Goal: Task Accomplishment & Management: Use online tool/utility

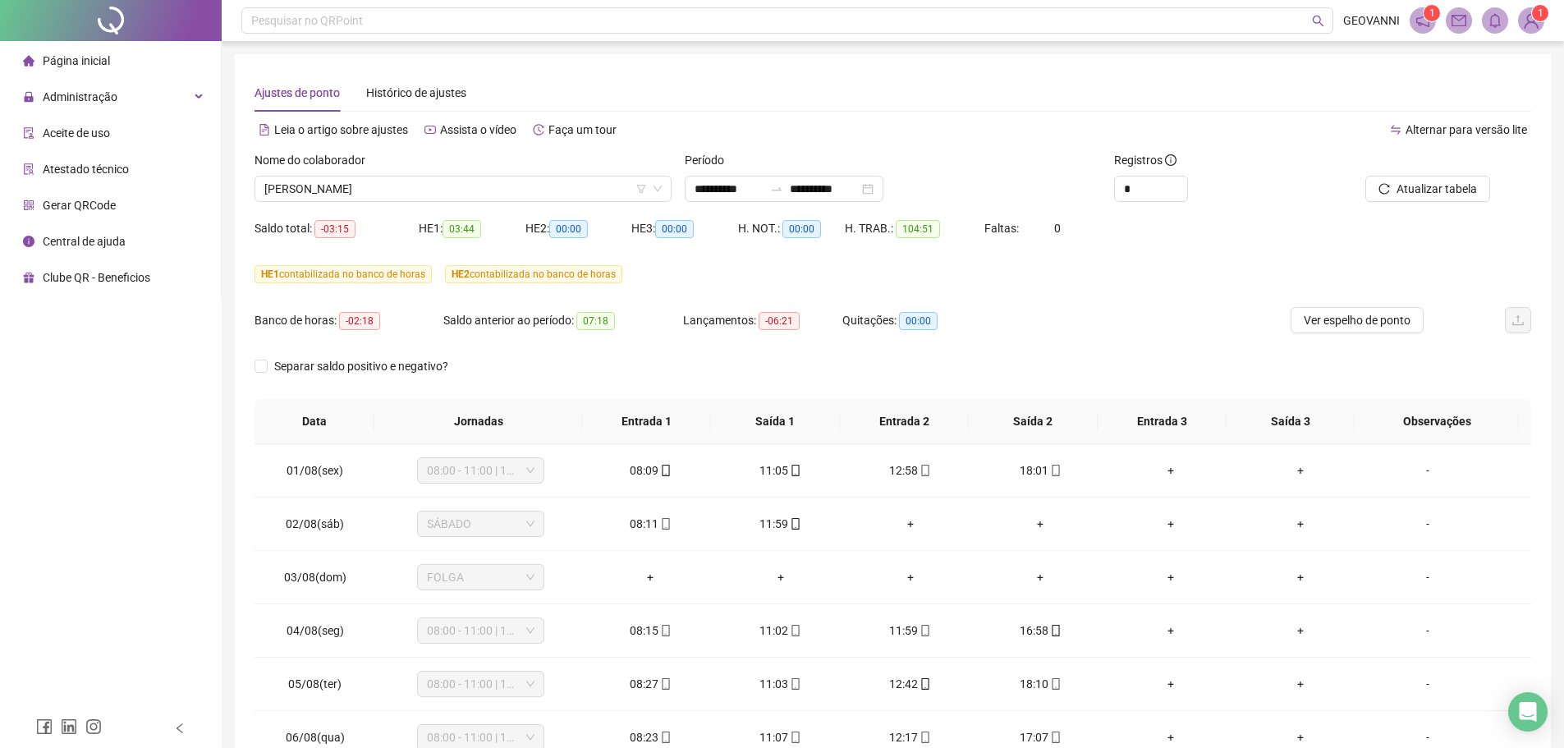
scroll to position [610, 0]
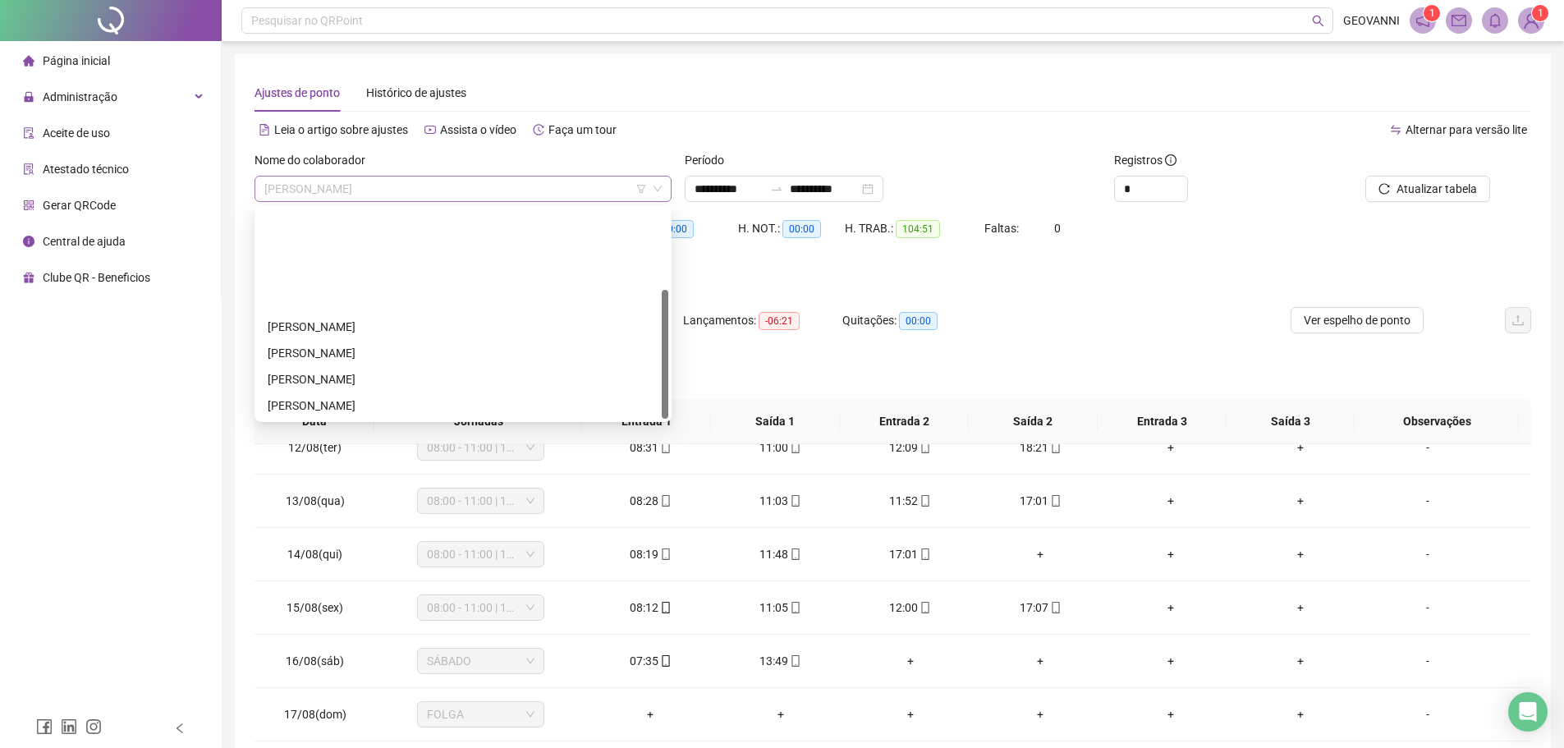
click at [467, 186] on span "[PERSON_NAME]" at bounding box center [462, 188] width 397 height 25
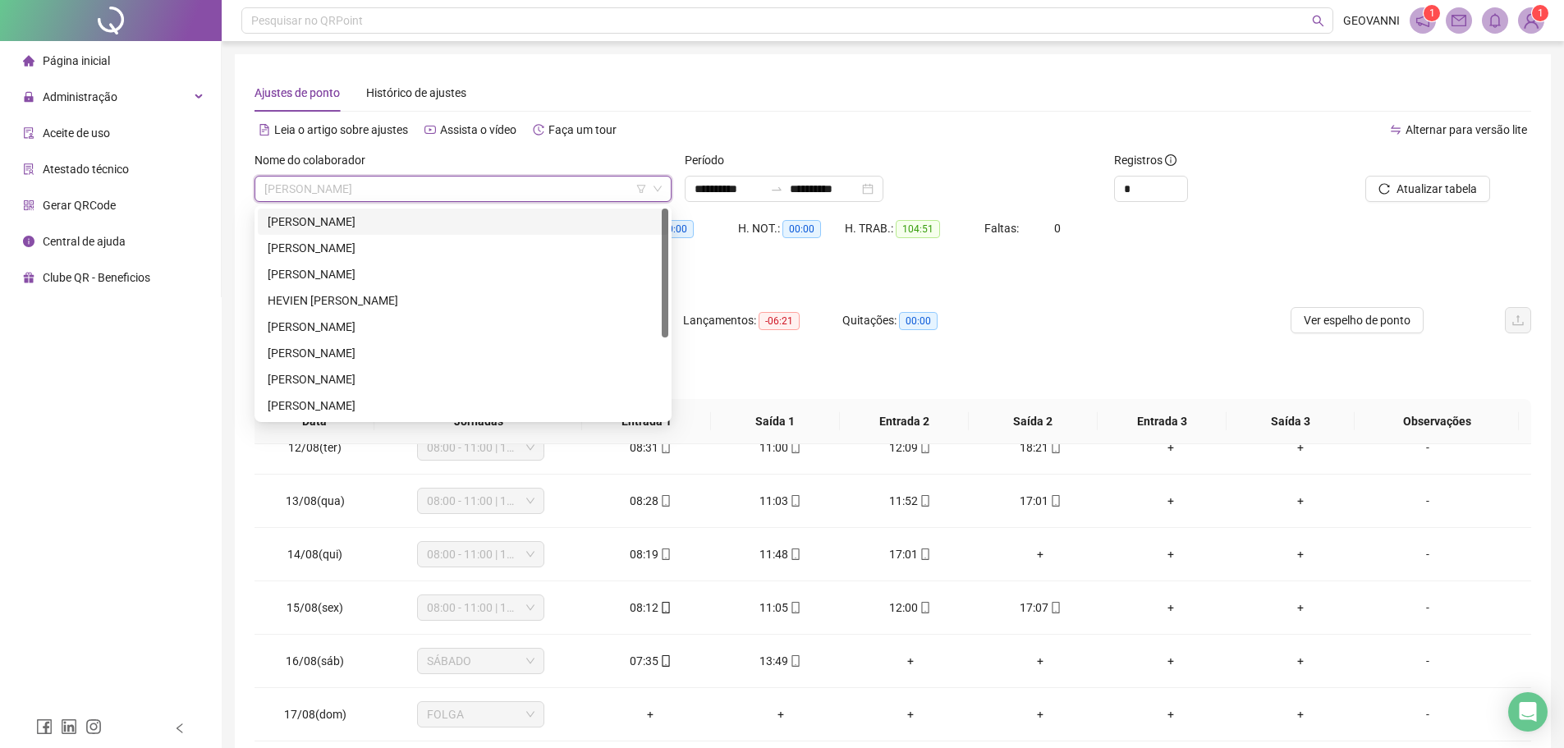
click at [414, 218] on div "[PERSON_NAME]" at bounding box center [463, 222] width 391 height 18
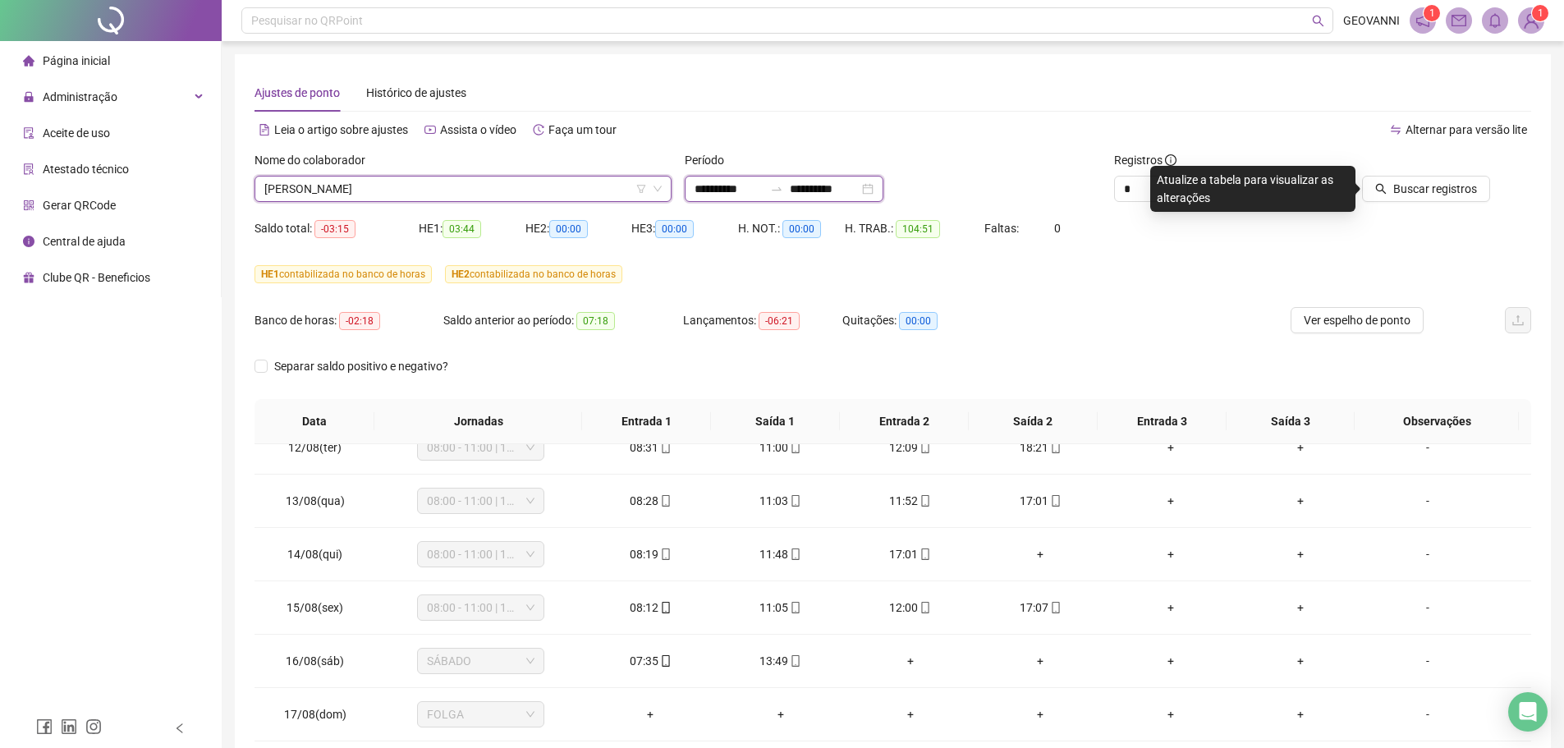
click at [859, 190] on input "**********" at bounding box center [824, 189] width 69 height 18
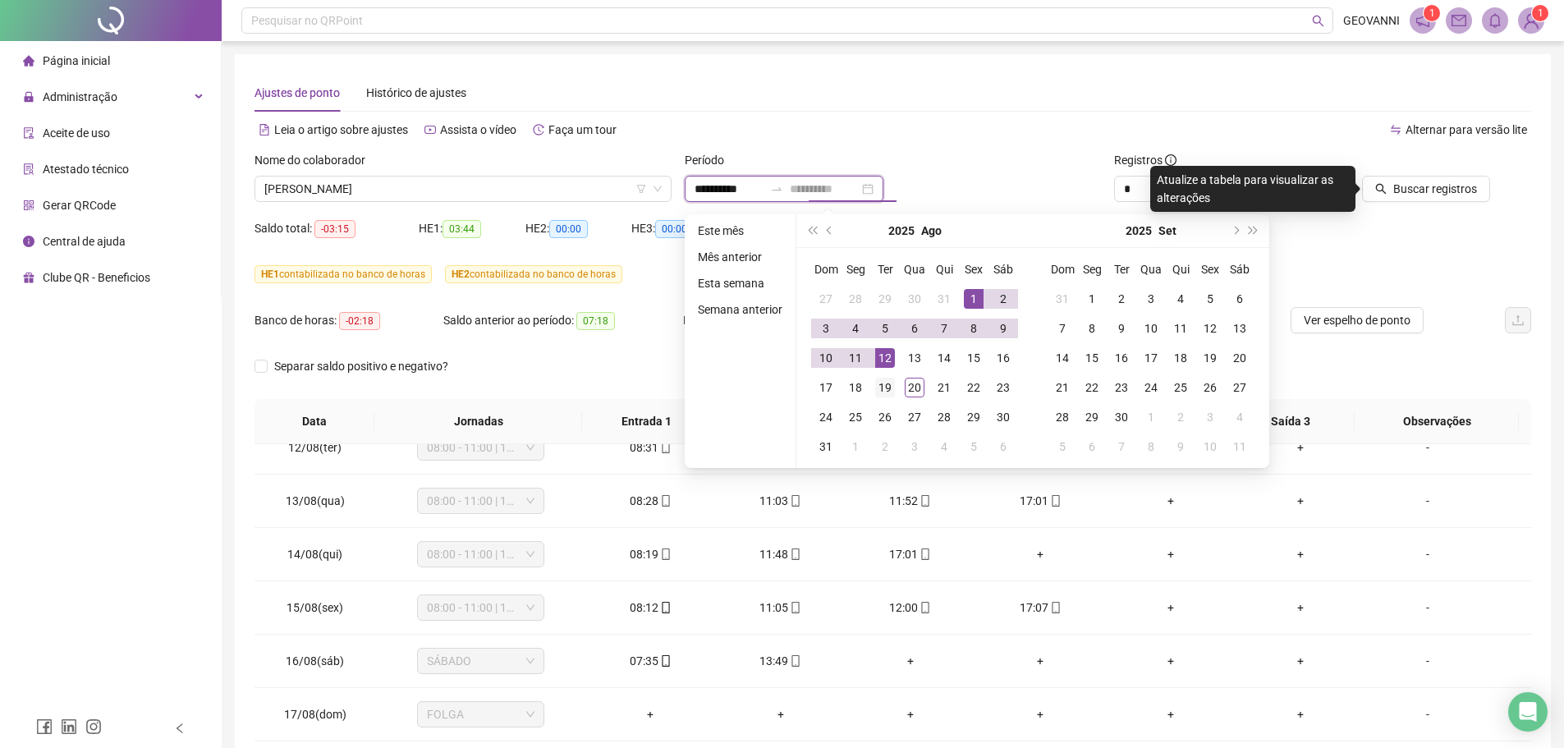
type input "**********"
click at [890, 392] on div "19" at bounding box center [885, 388] width 20 height 20
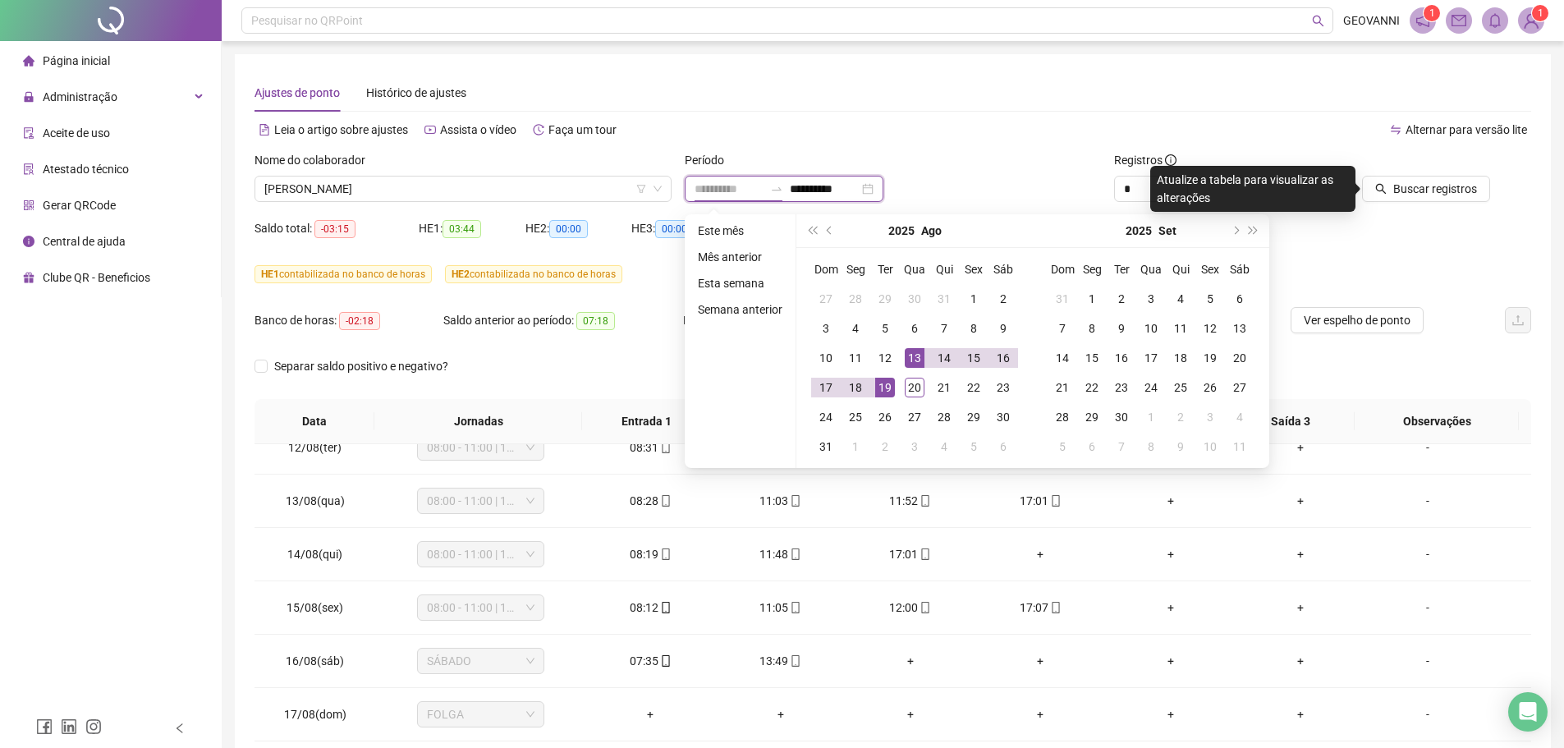
type input "**********"
click at [998, 187] on div "**********" at bounding box center [893, 189] width 417 height 26
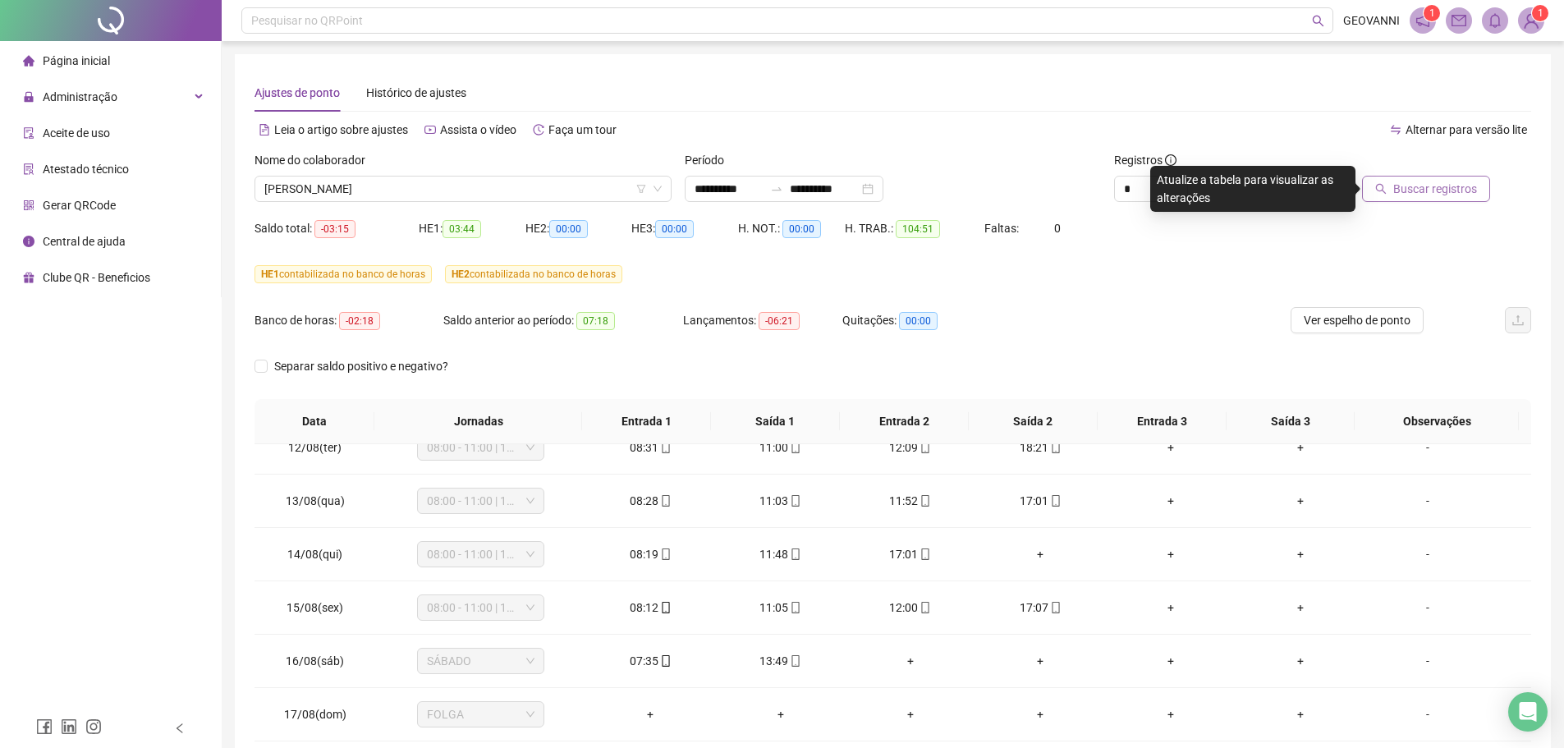
click at [1431, 194] on span "Buscar registros" at bounding box center [1435, 189] width 84 height 18
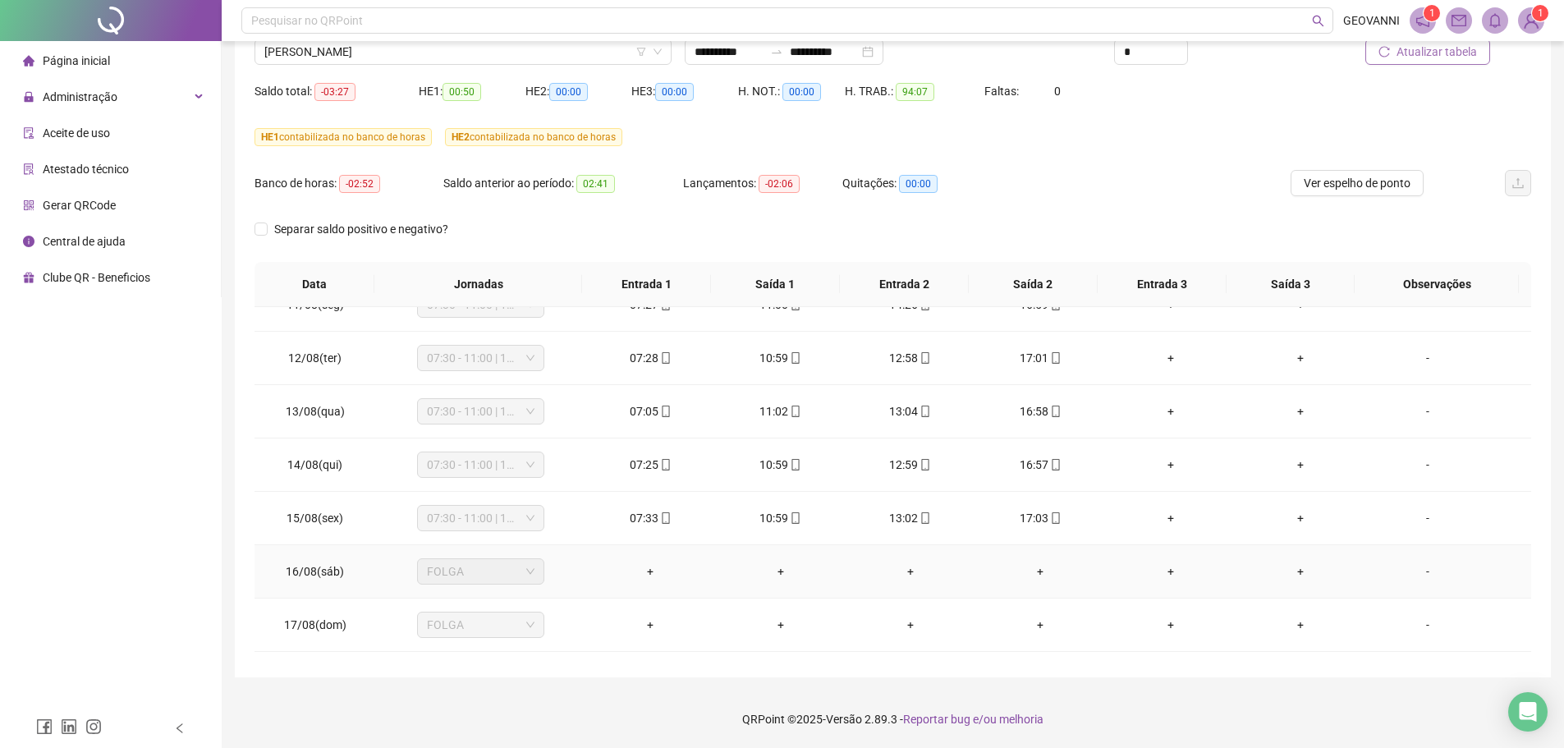
scroll to position [663, 0]
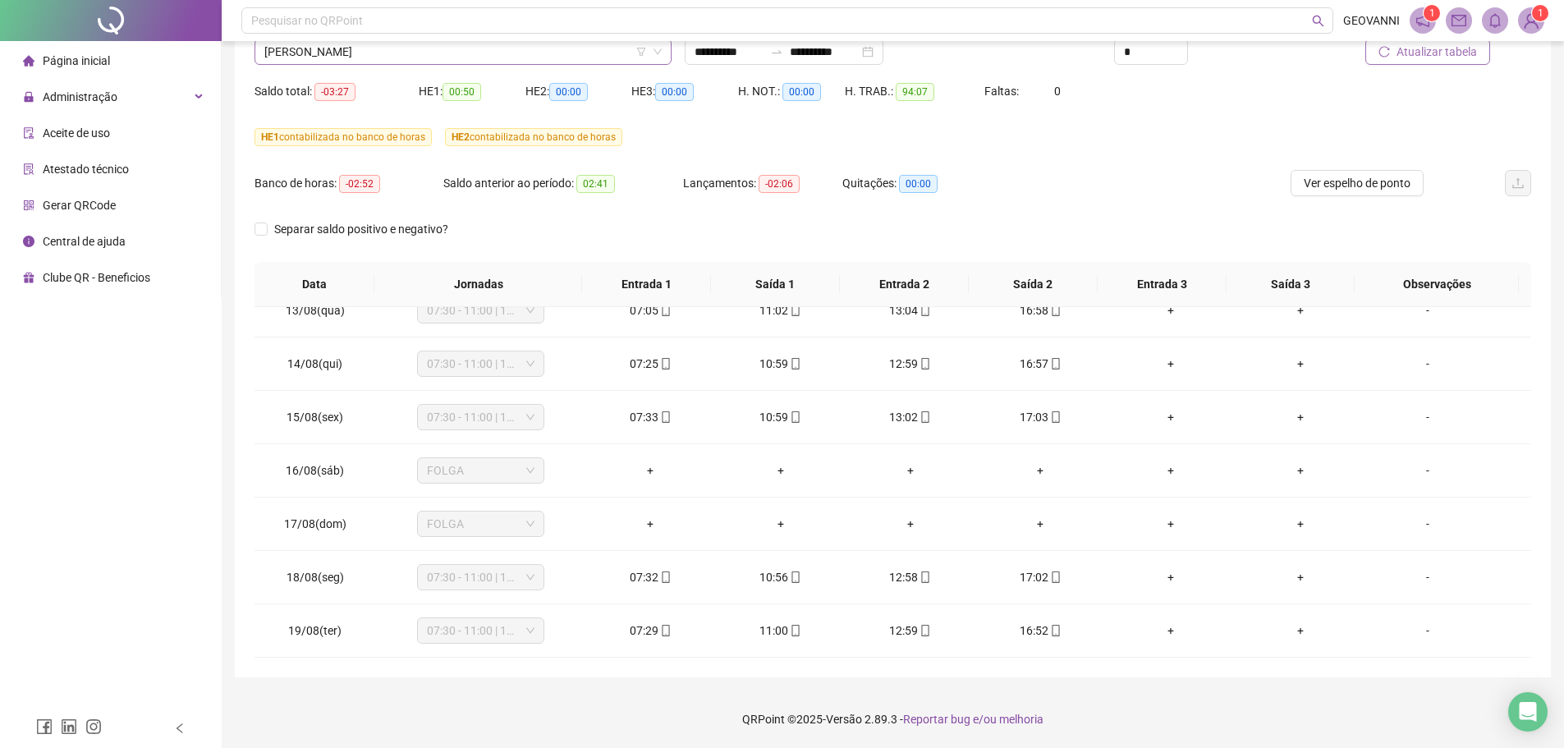
click at [458, 53] on span "[PERSON_NAME]" at bounding box center [462, 51] width 397 height 25
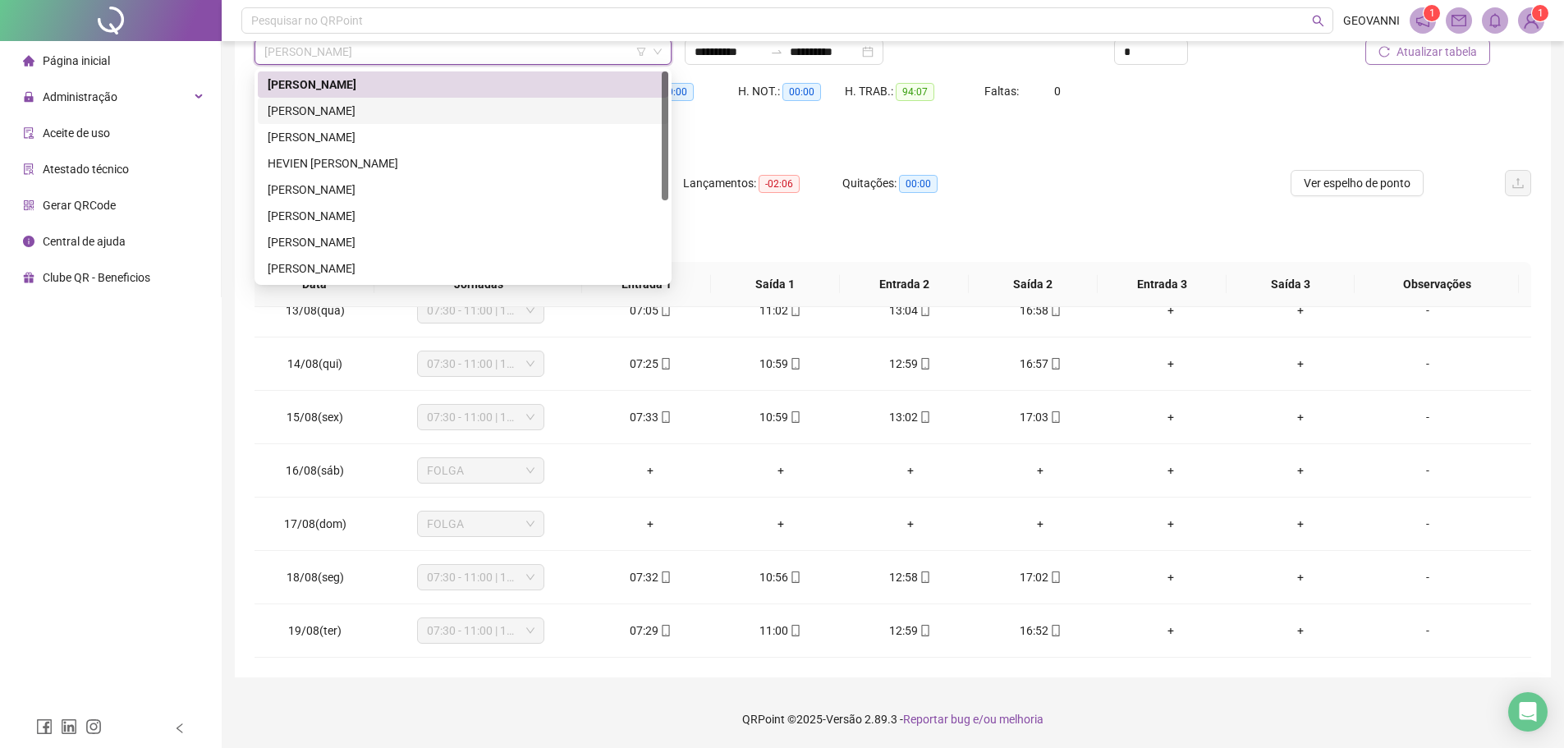
click at [401, 111] on div "[PERSON_NAME]" at bounding box center [463, 111] width 391 height 18
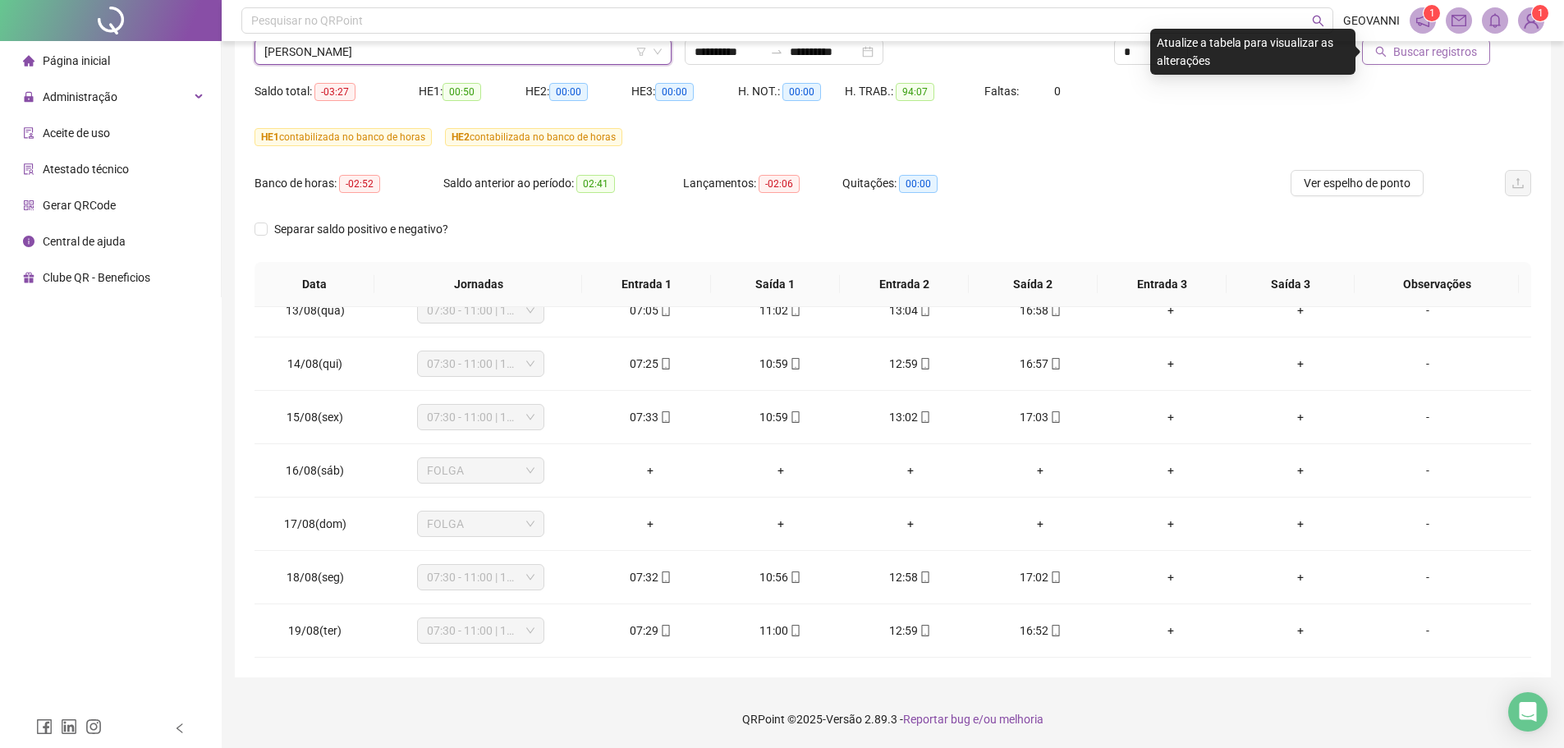
click at [1107, 154] on div "HE 1 contabilizada no banco de horas HE 2 contabilizada no banco de horas" at bounding box center [892, 147] width 1277 height 46
click at [1409, 46] on span "Buscar registros" at bounding box center [1435, 52] width 84 height 18
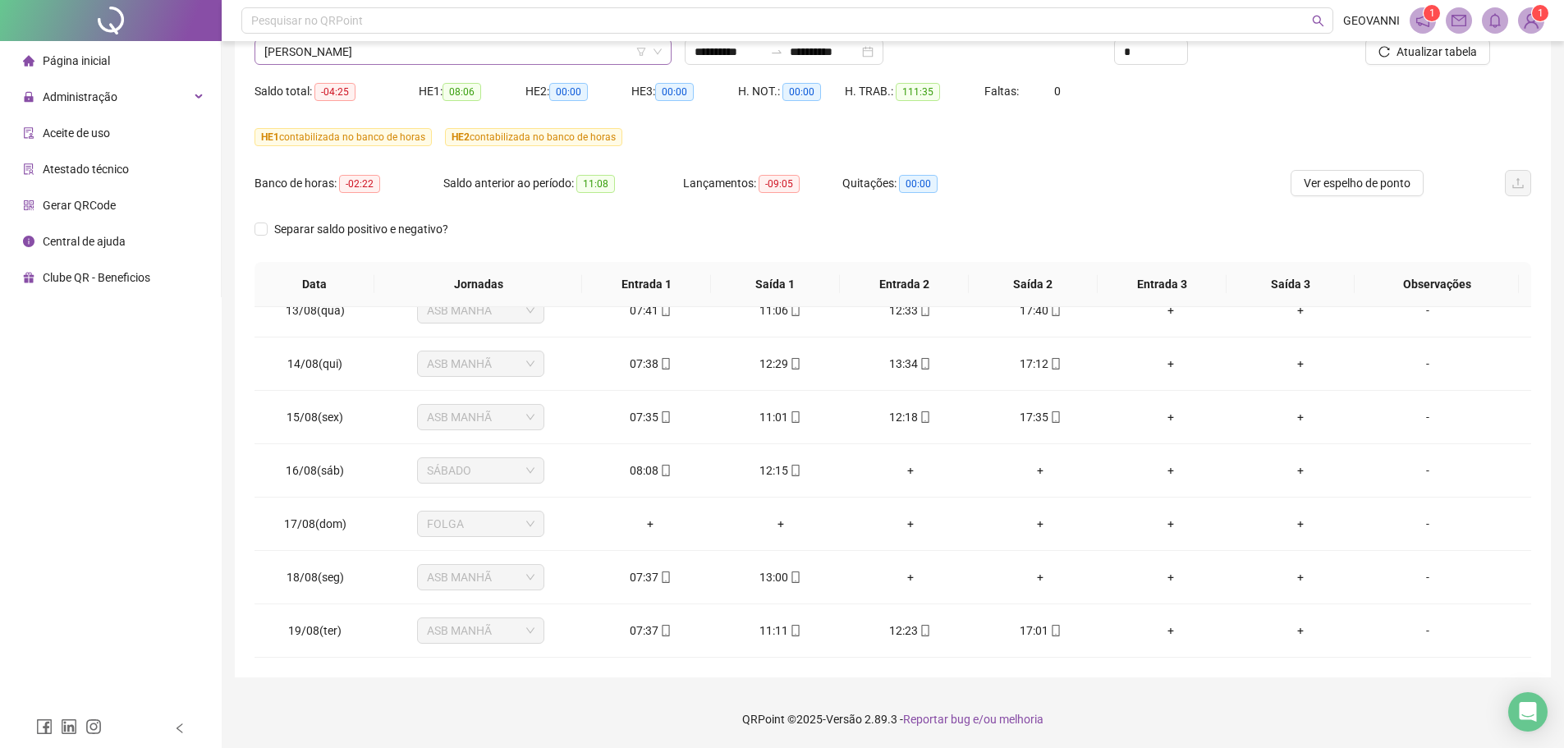
click at [498, 56] on span "[PERSON_NAME]" at bounding box center [462, 51] width 397 height 25
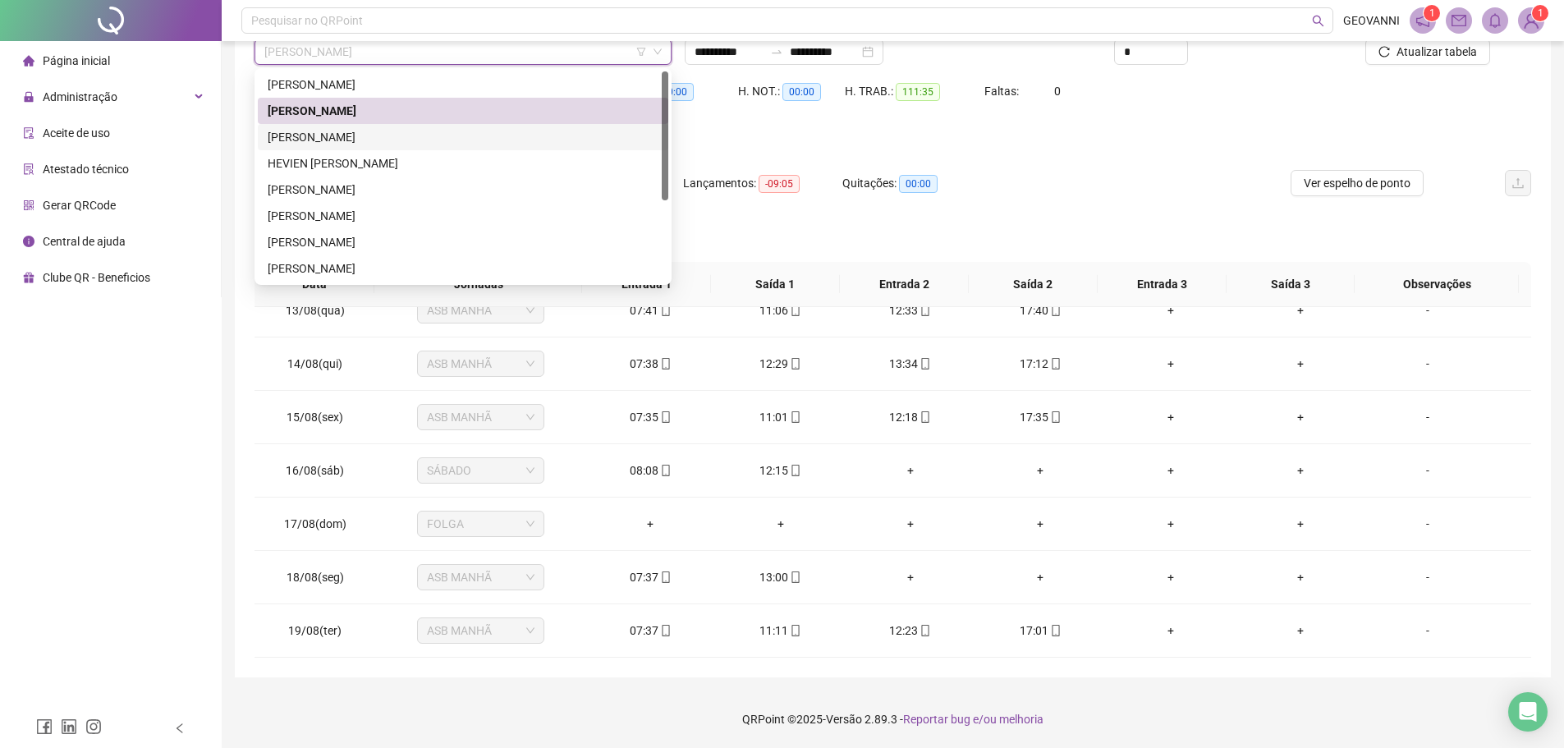
click at [379, 140] on div "[PERSON_NAME]" at bounding box center [463, 137] width 391 height 18
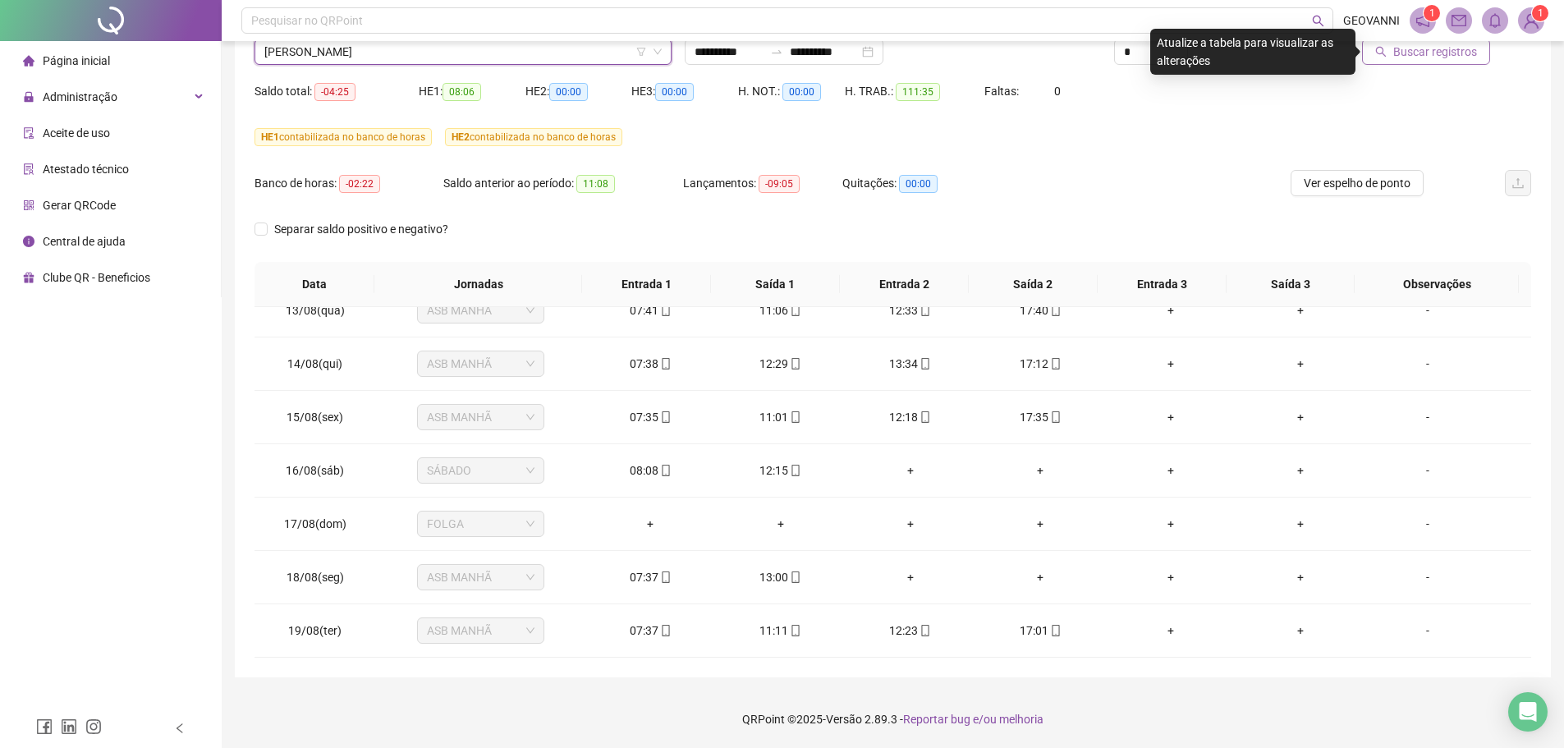
click at [1392, 53] on button "Buscar registros" at bounding box center [1426, 52] width 128 height 26
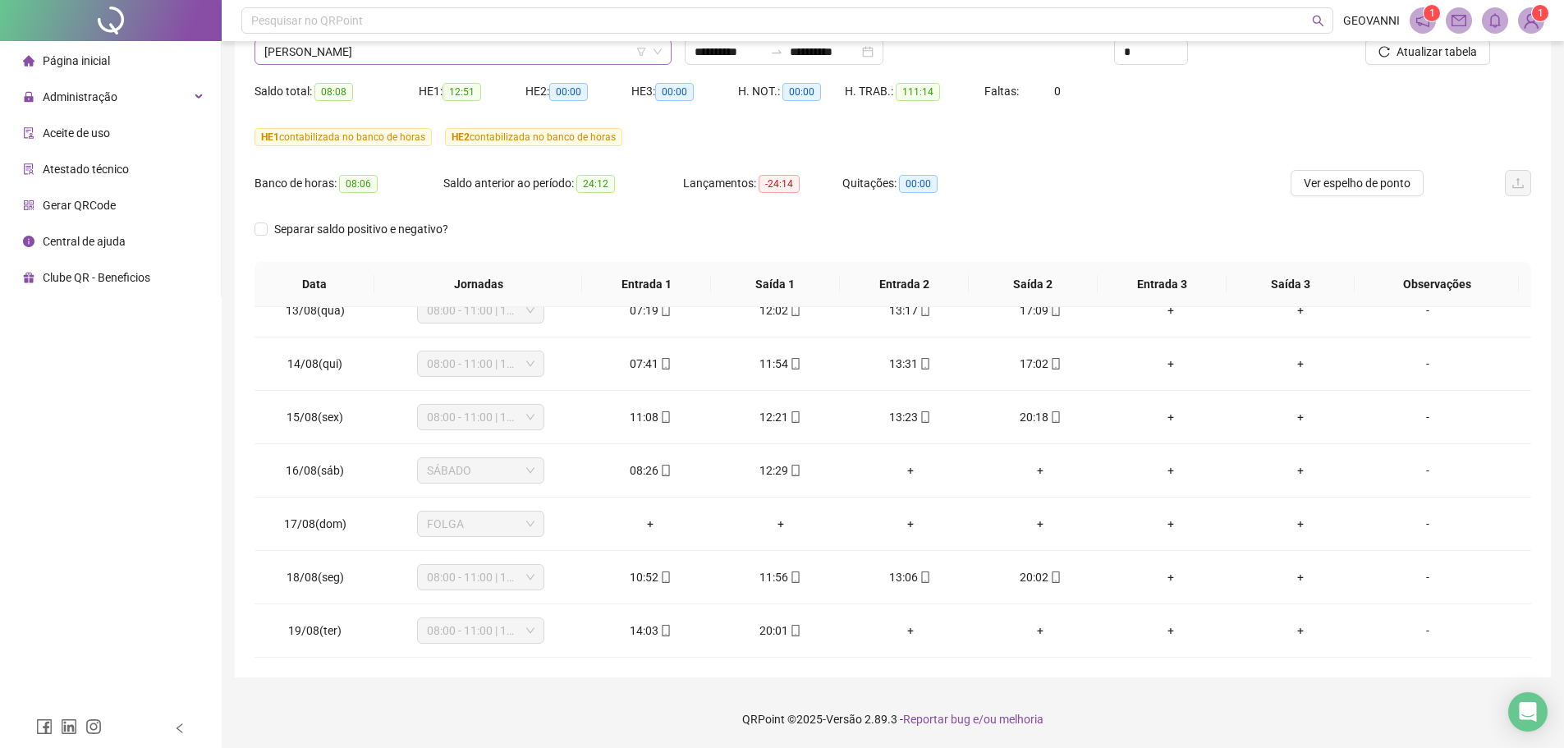
click at [500, 57] on span "[PERSON_NAME]" at bounding box center [462, 51] width 397 height 25
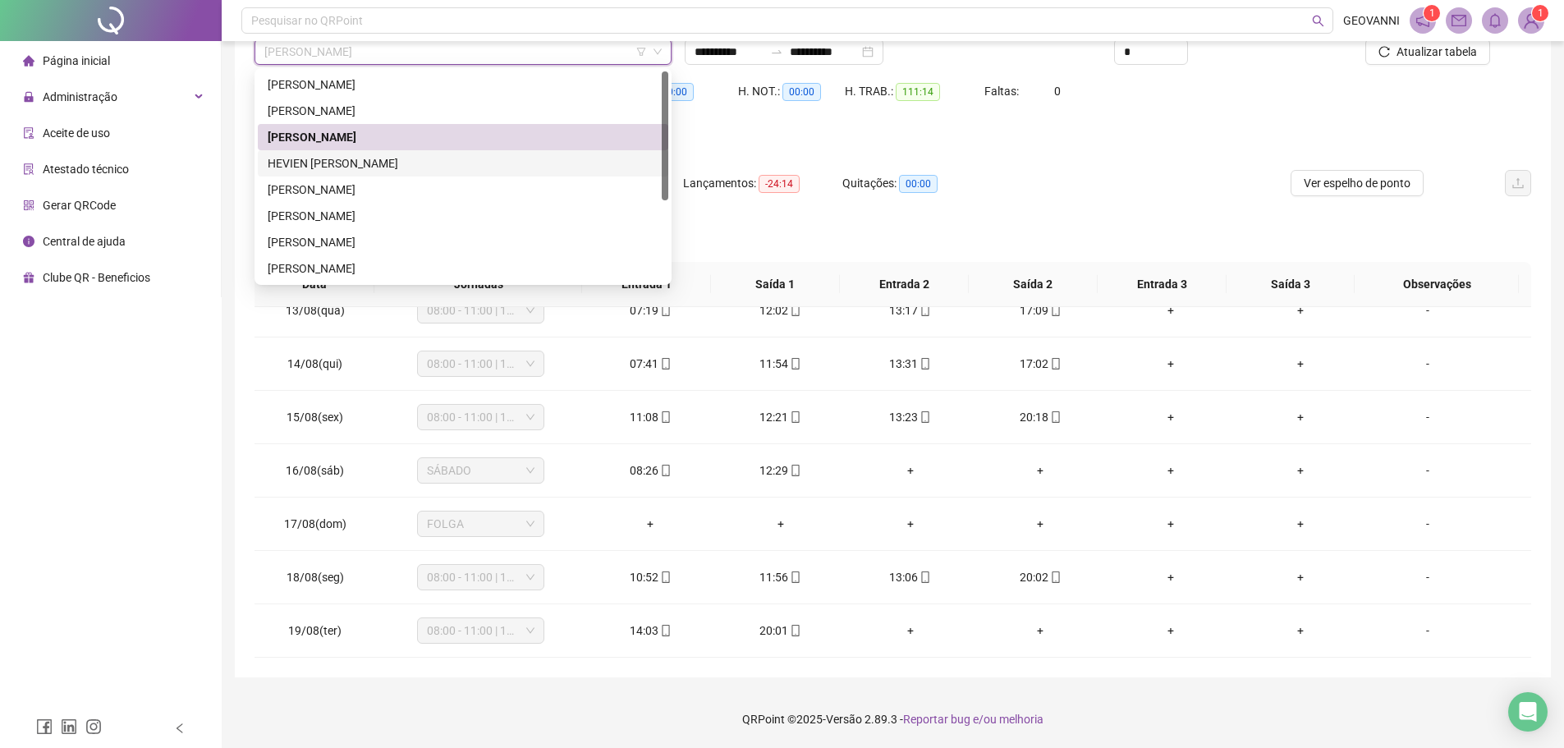
click at [360, 158] on div "HEVIEN [PERSON_NAME]" at bounding box center [463, 163] width 391 height 18
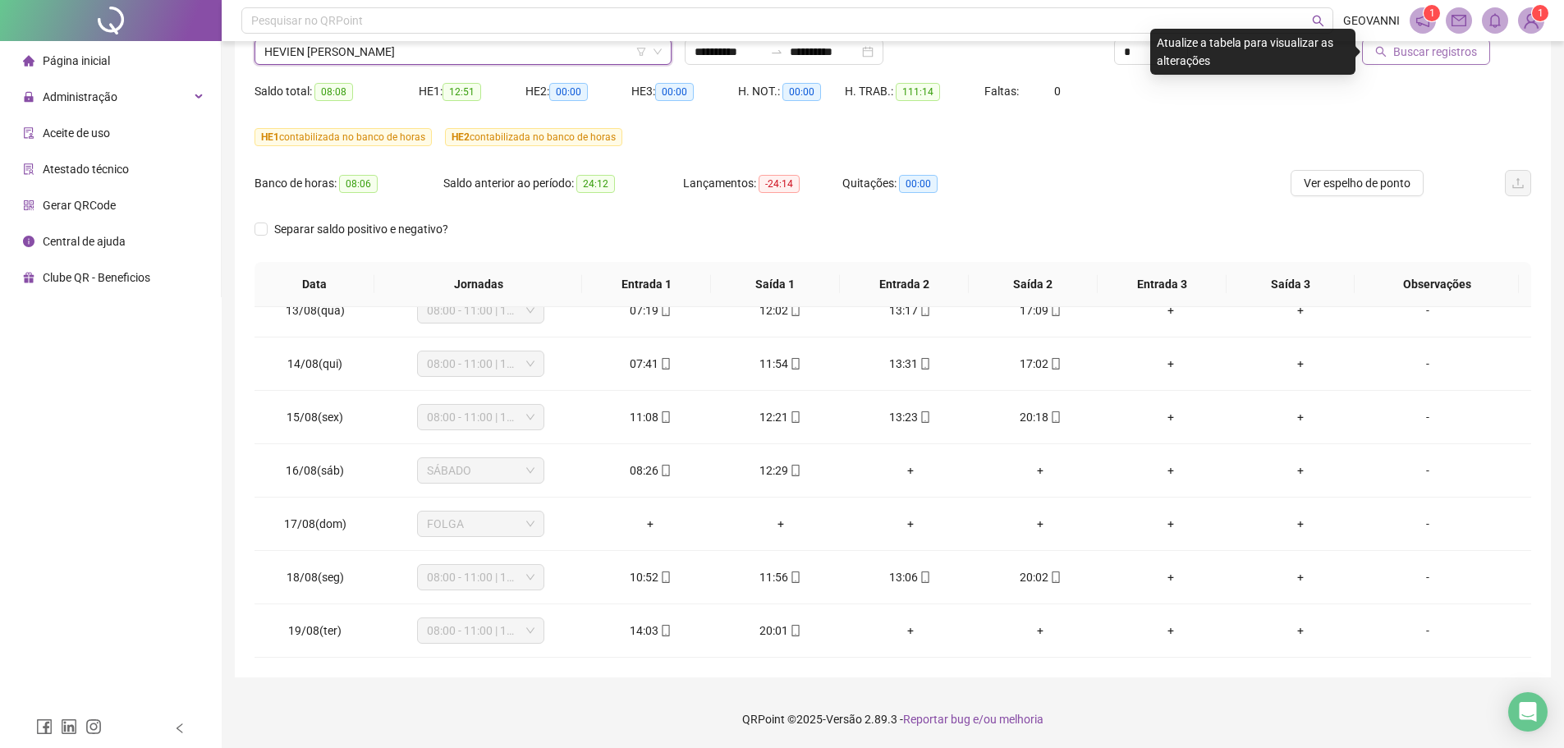
click at [1420, 51] on span "Buscar registros" at bounding box center [1435, 52] width 84 height 18
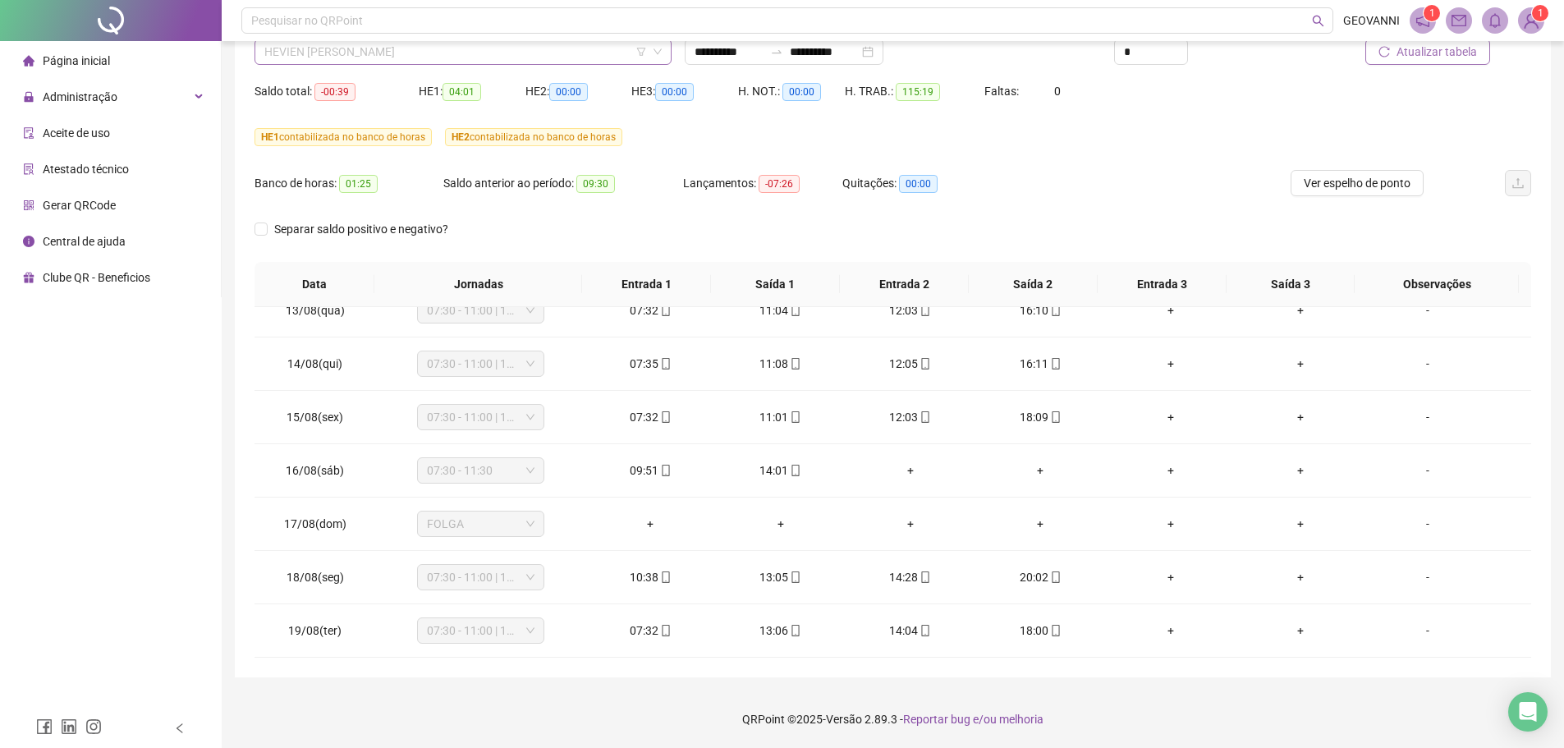
click at [493, 58] on span "HEVIEN [PERSON_NAME]" at bounding box center [462, 51] width 397 height 25
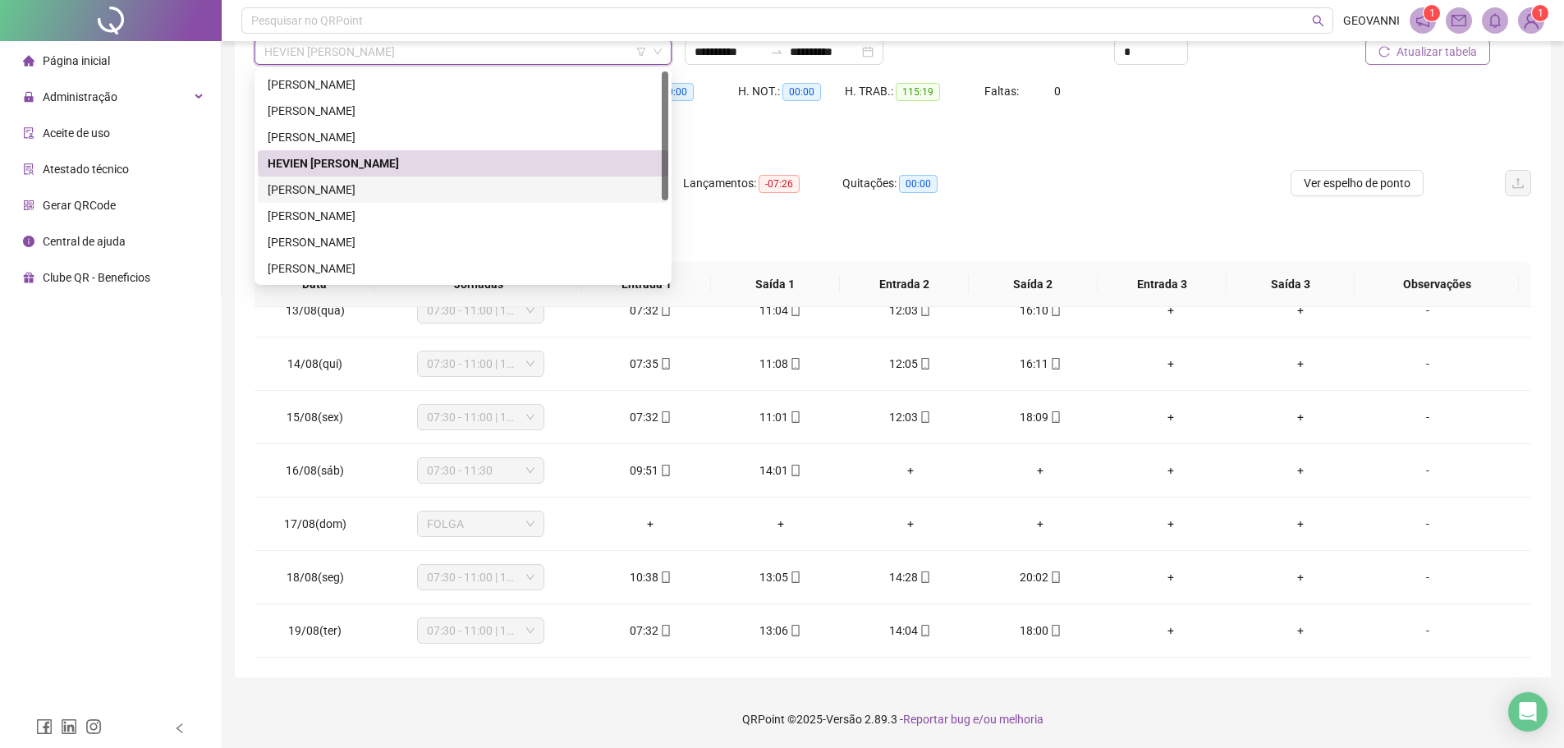
click at [323, 190] on div "[PERSON_NAME]" at bounding box center [463, 190] width 391 height 18
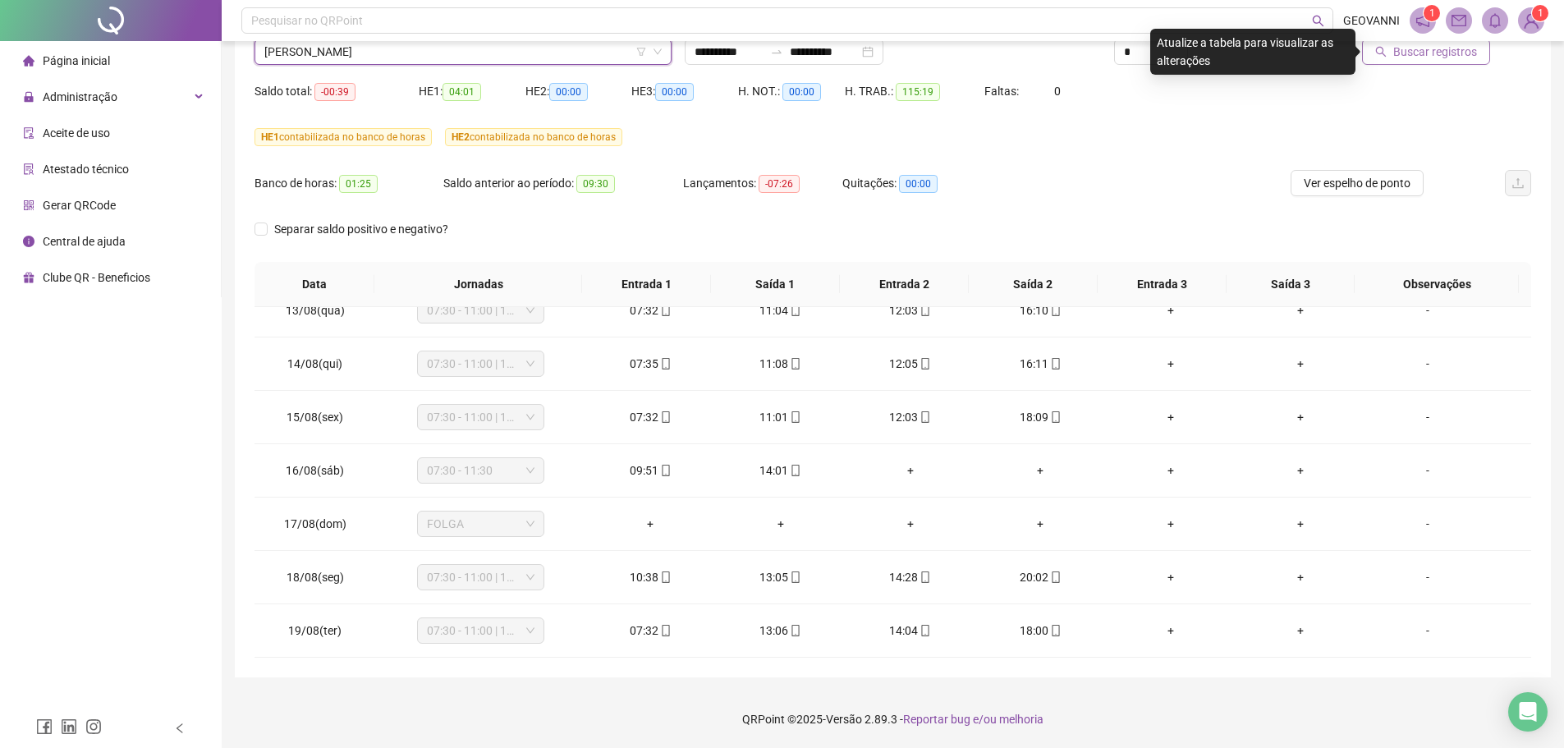
click at [1421, 51] on span "Buscar registros" at bounding box center [1435, 52] width 84 height 18
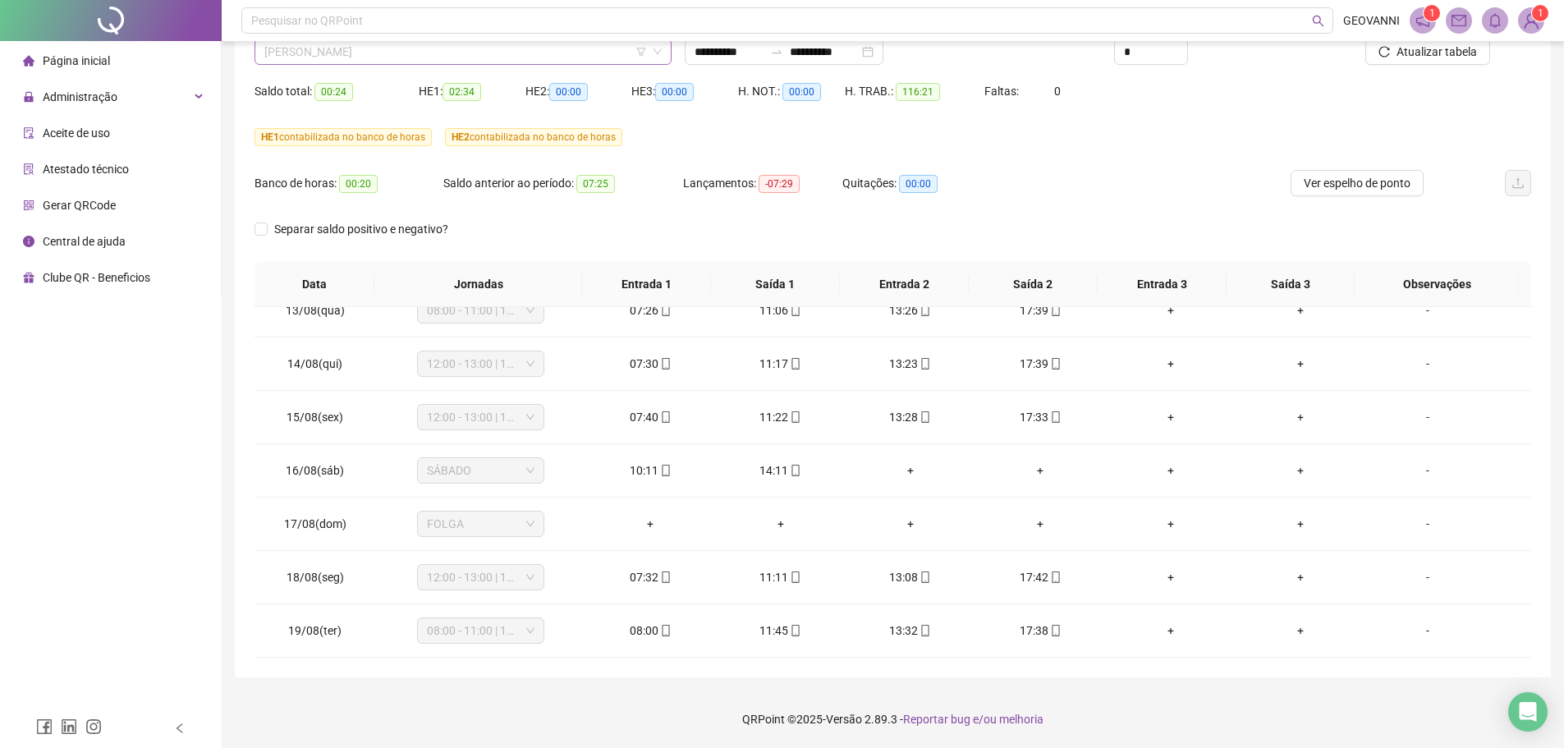
click at [424, 54] on span "[PERSON_NAME]" at bounding box center [462, 51] width 397 height 25
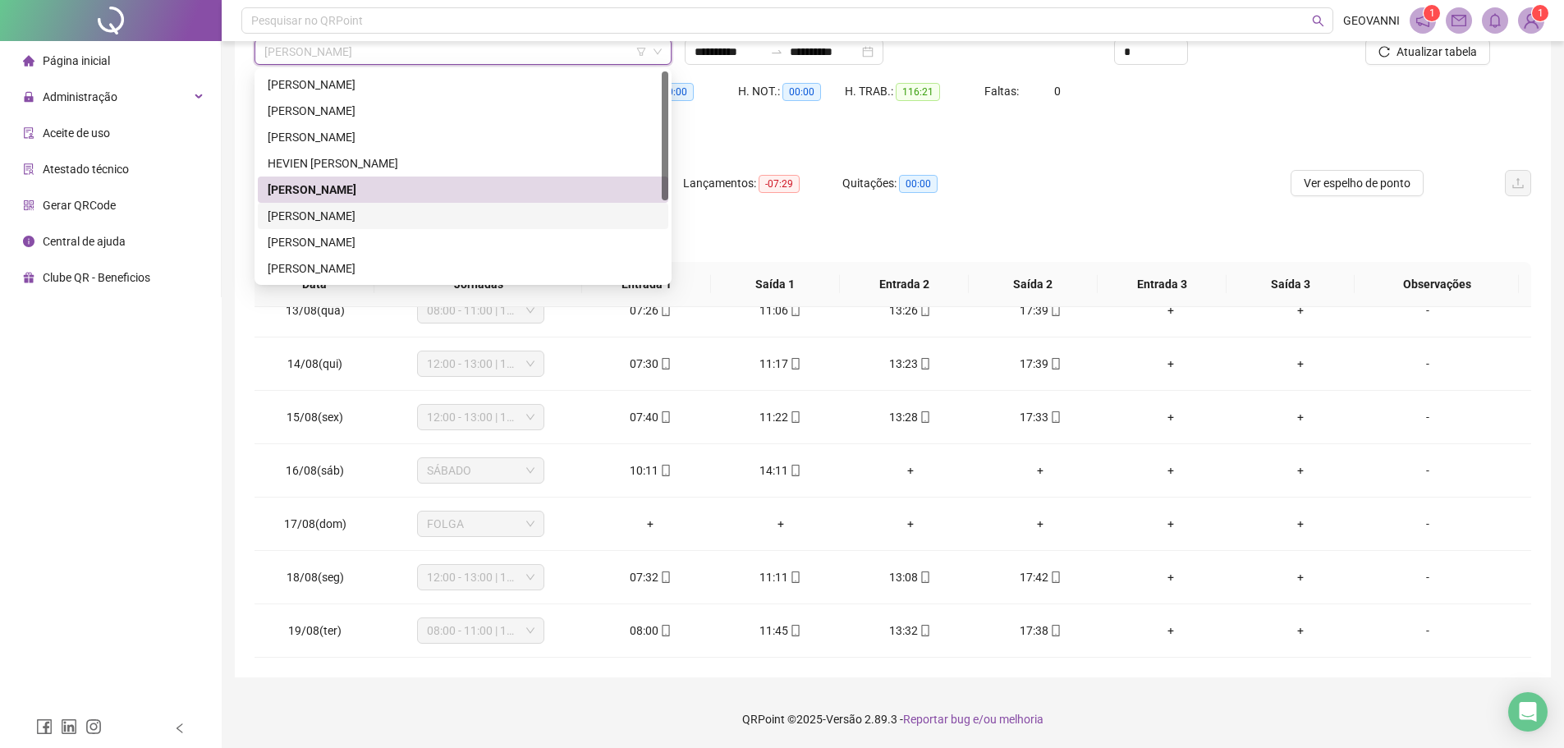
click at [326, 216] on div "[PERSON_NAME]" at bounding box center [463, 216] width 391 height 18
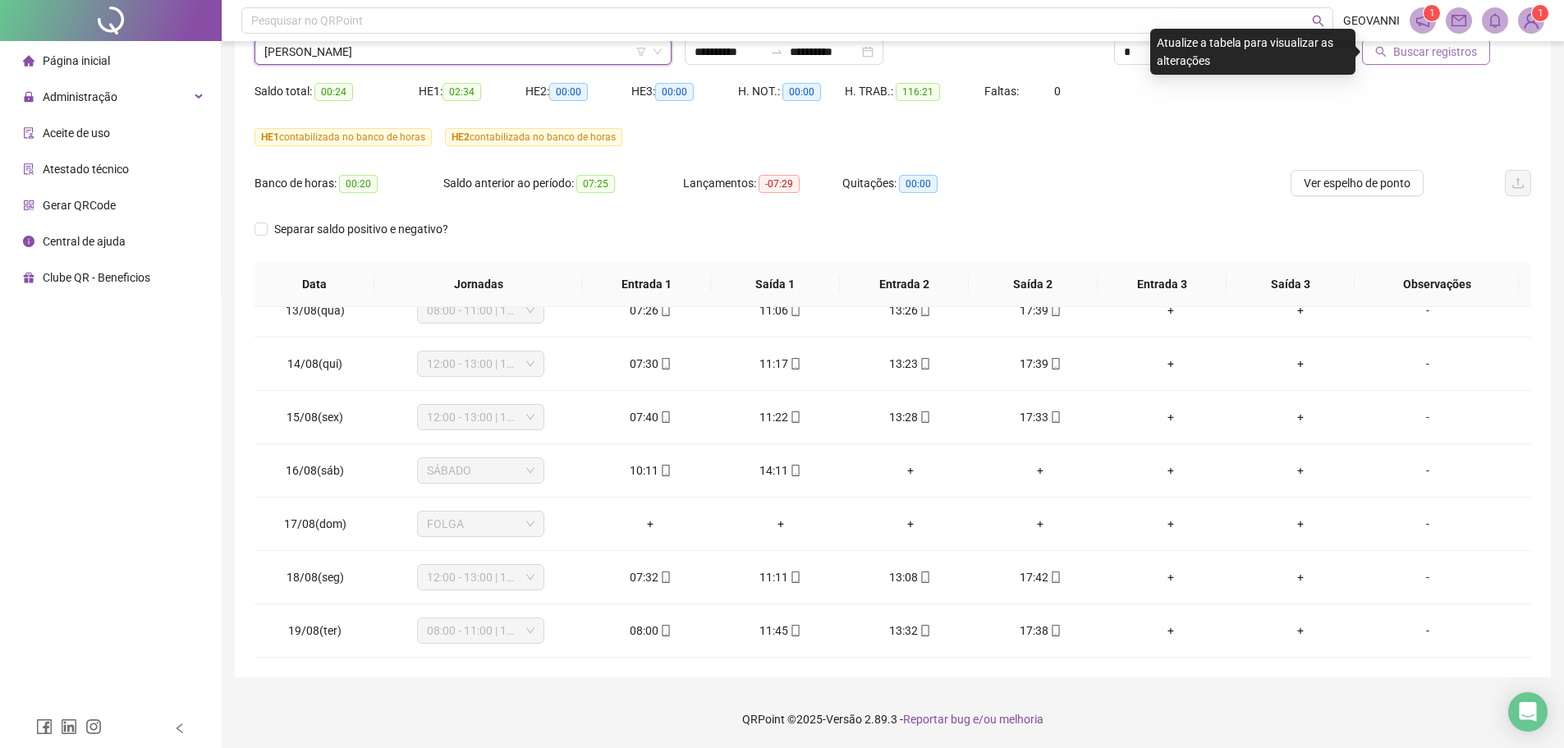
click at [1391, 52] on button "Buscar registros" at bounding box center [1426, 52] width 128 height 26
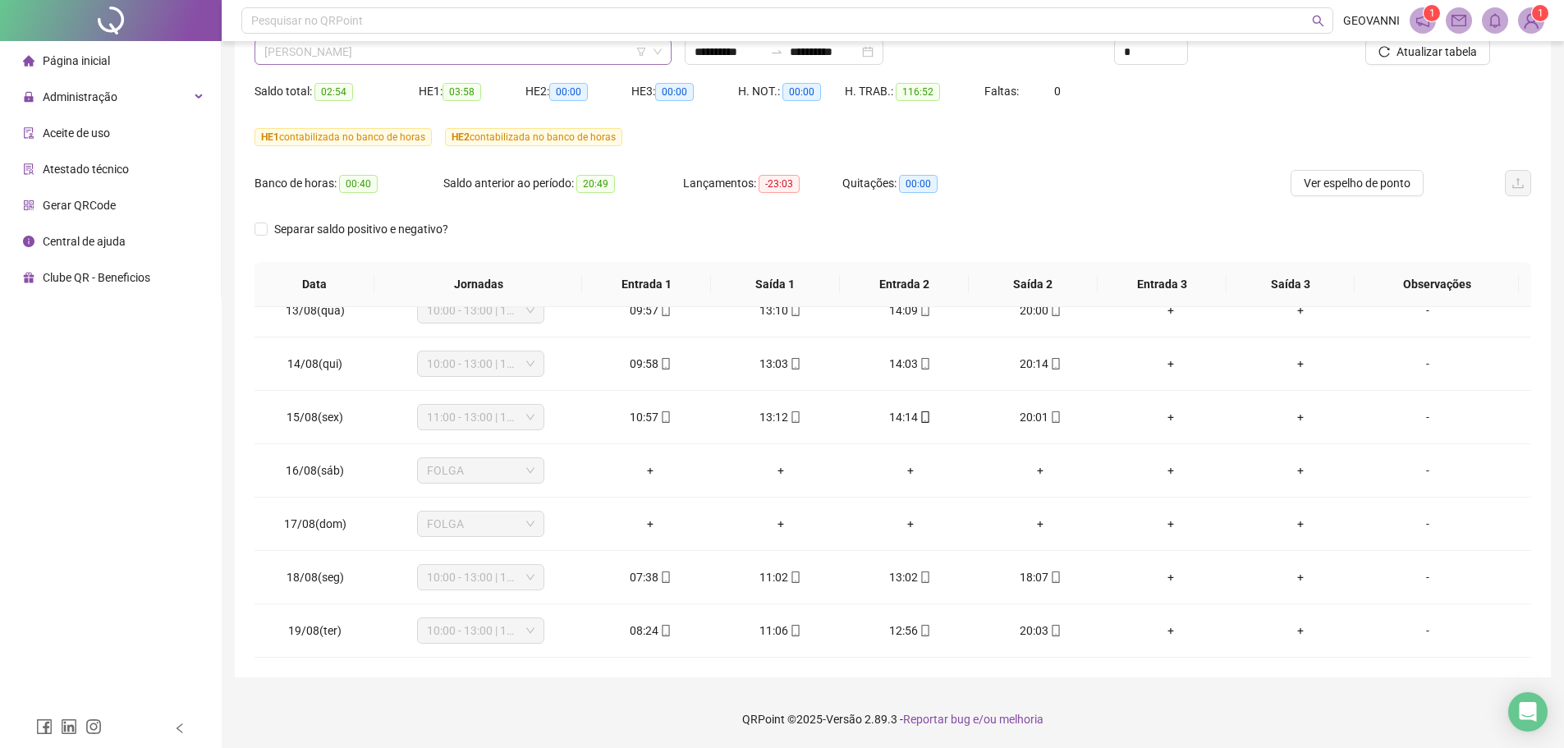
click at [464, 53] on span "[PERSON_NAME]" at bounding box center [462, 51] width 397 height 25
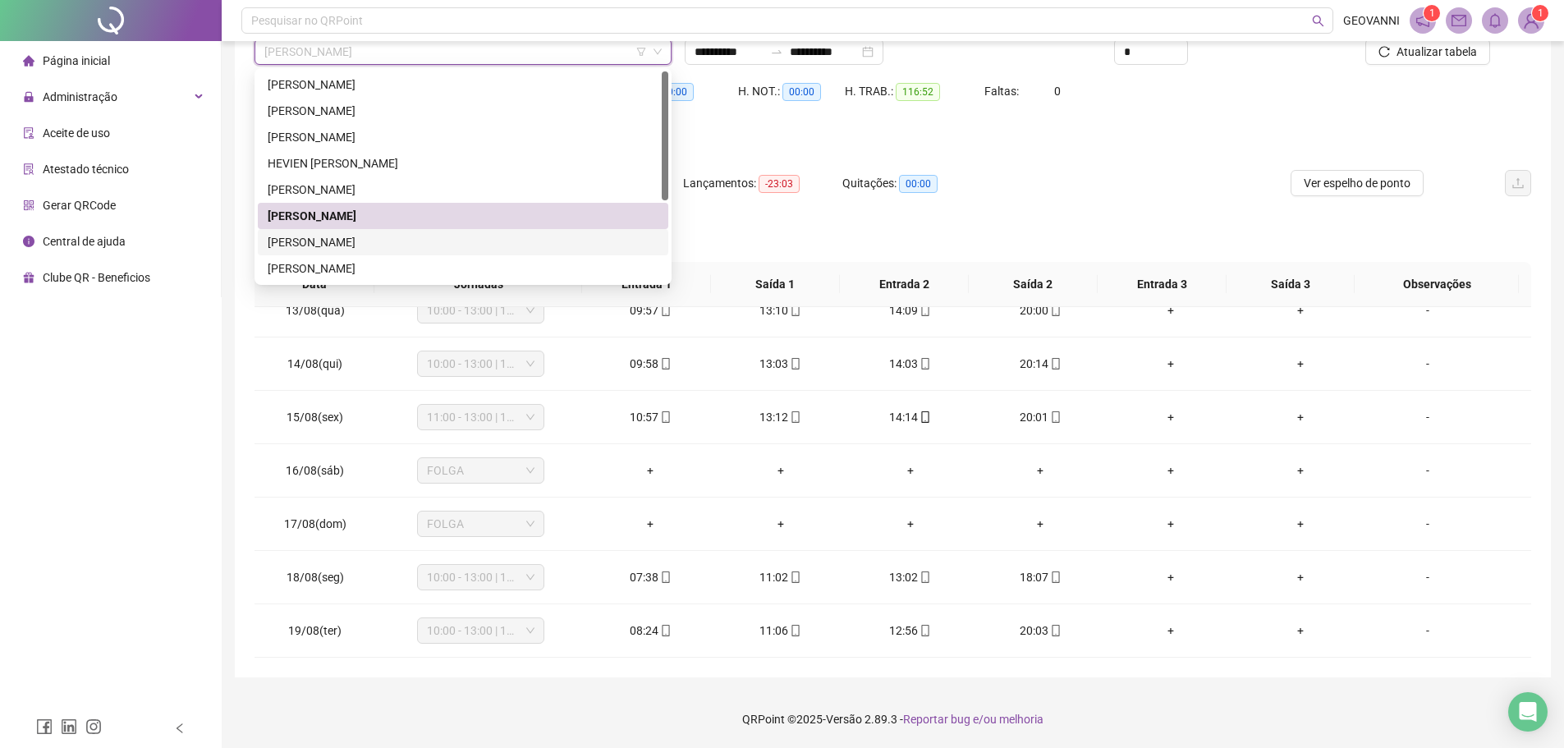
click at [319, 240] on div "[PERSON_NAME]" at bounding box center [463, 242] width 391 height 18
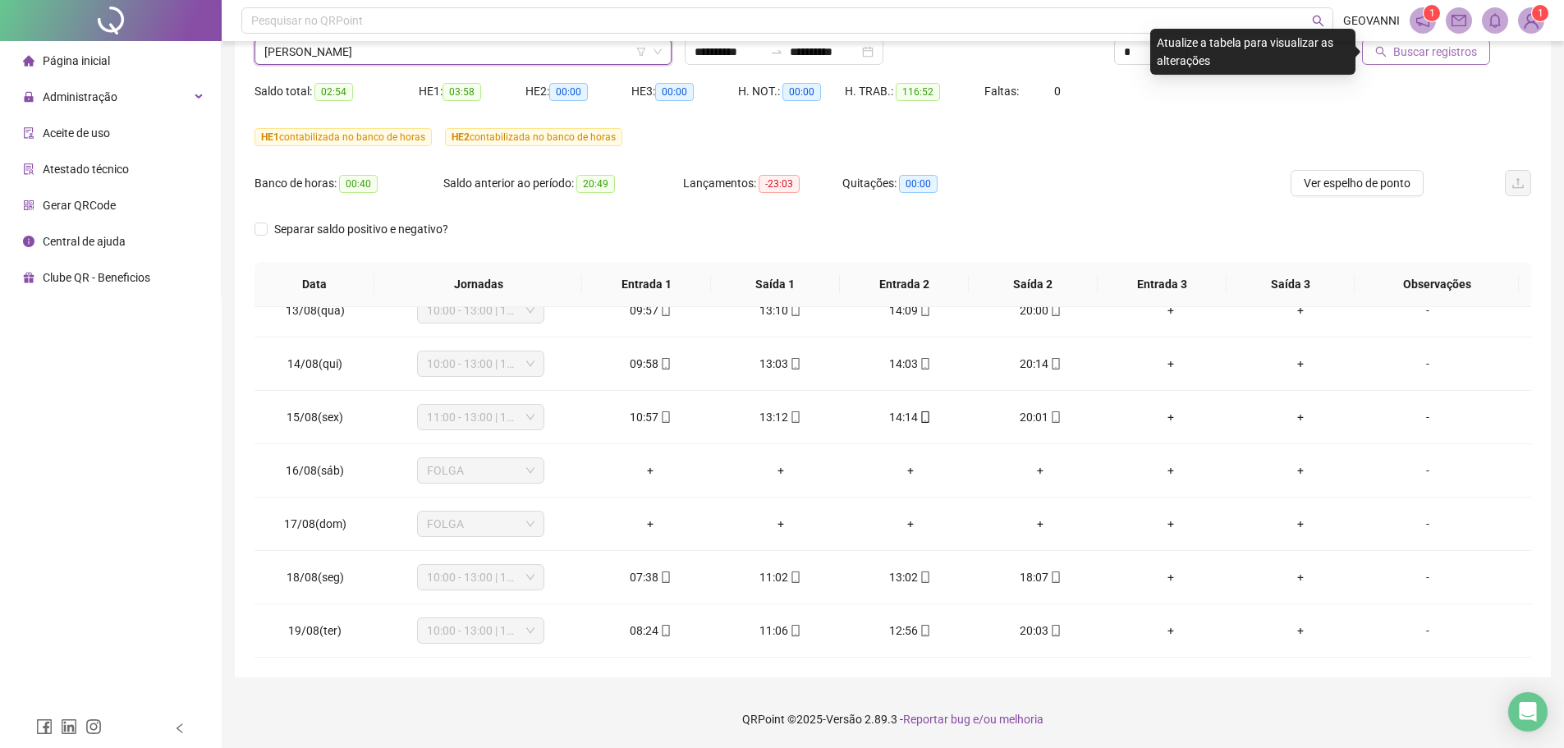
click at [1416, 60] on button "Buscar registros" at bounding box center [1426, 52] width 128 height 26
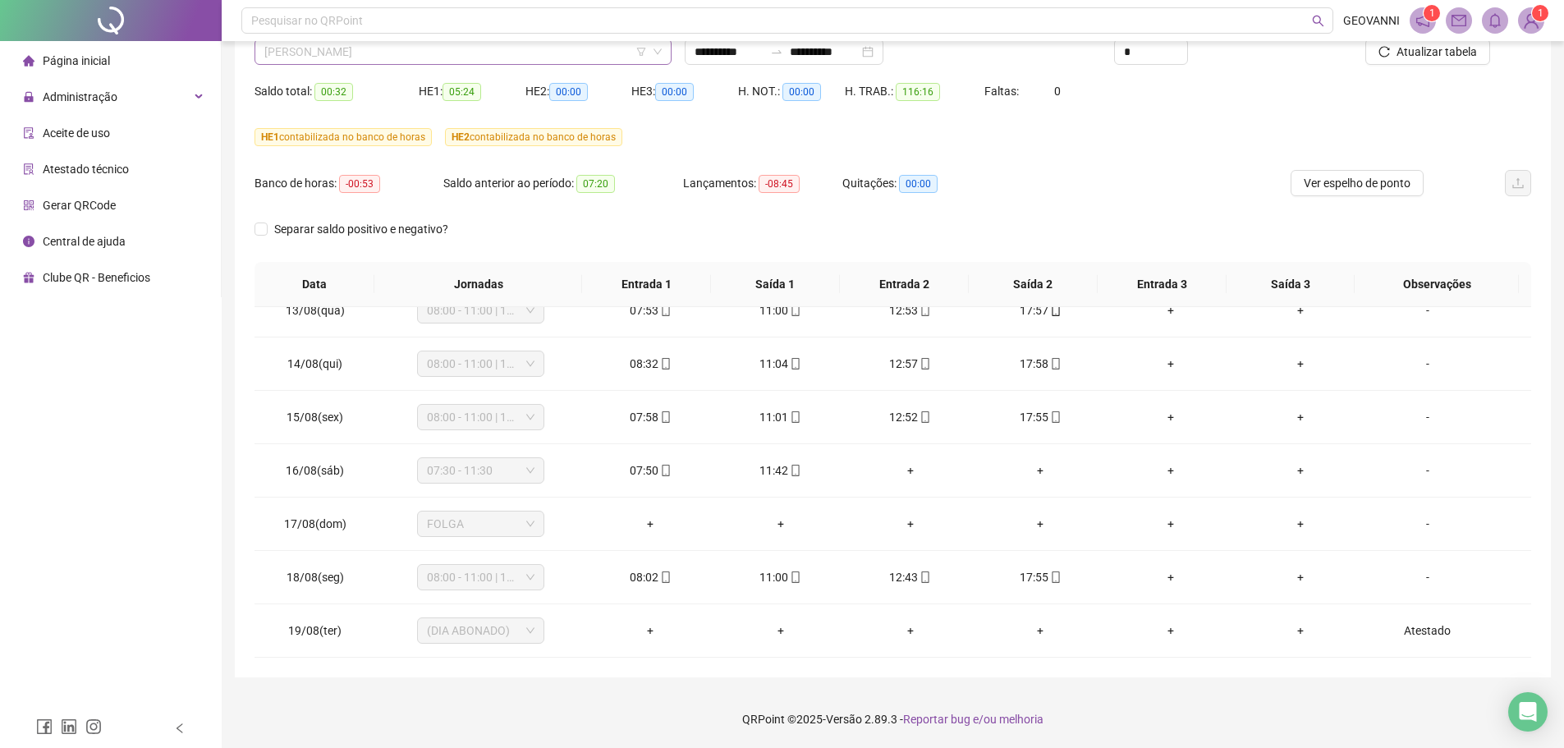
click at [481, 62] on span "[PERSON_NAME]" at bounding box center [462, 51] width 397 height 25
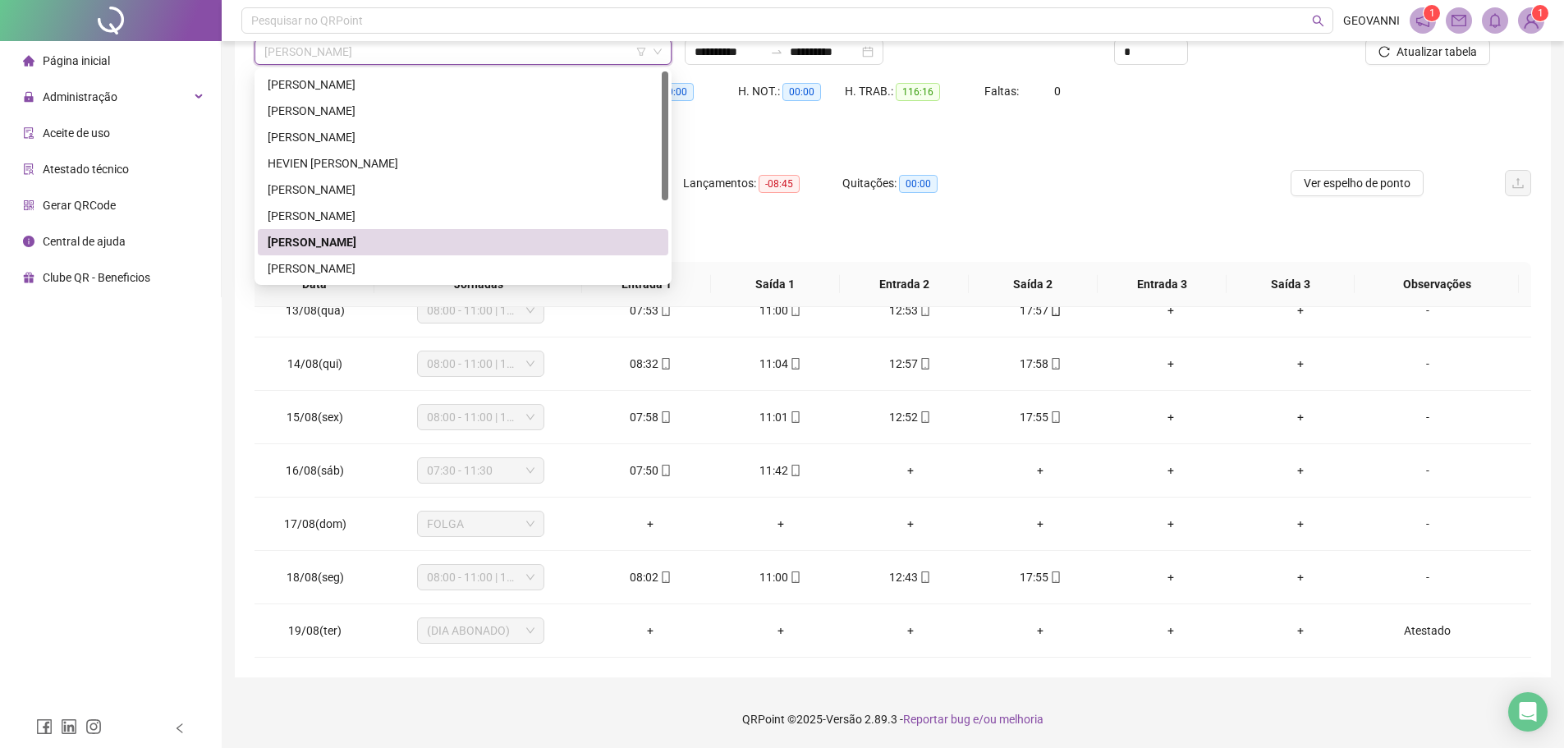
click at [983, 233] on div "Separar saldo positivo e negativo?" at bounding box center [892, 239] width 1277 height 46
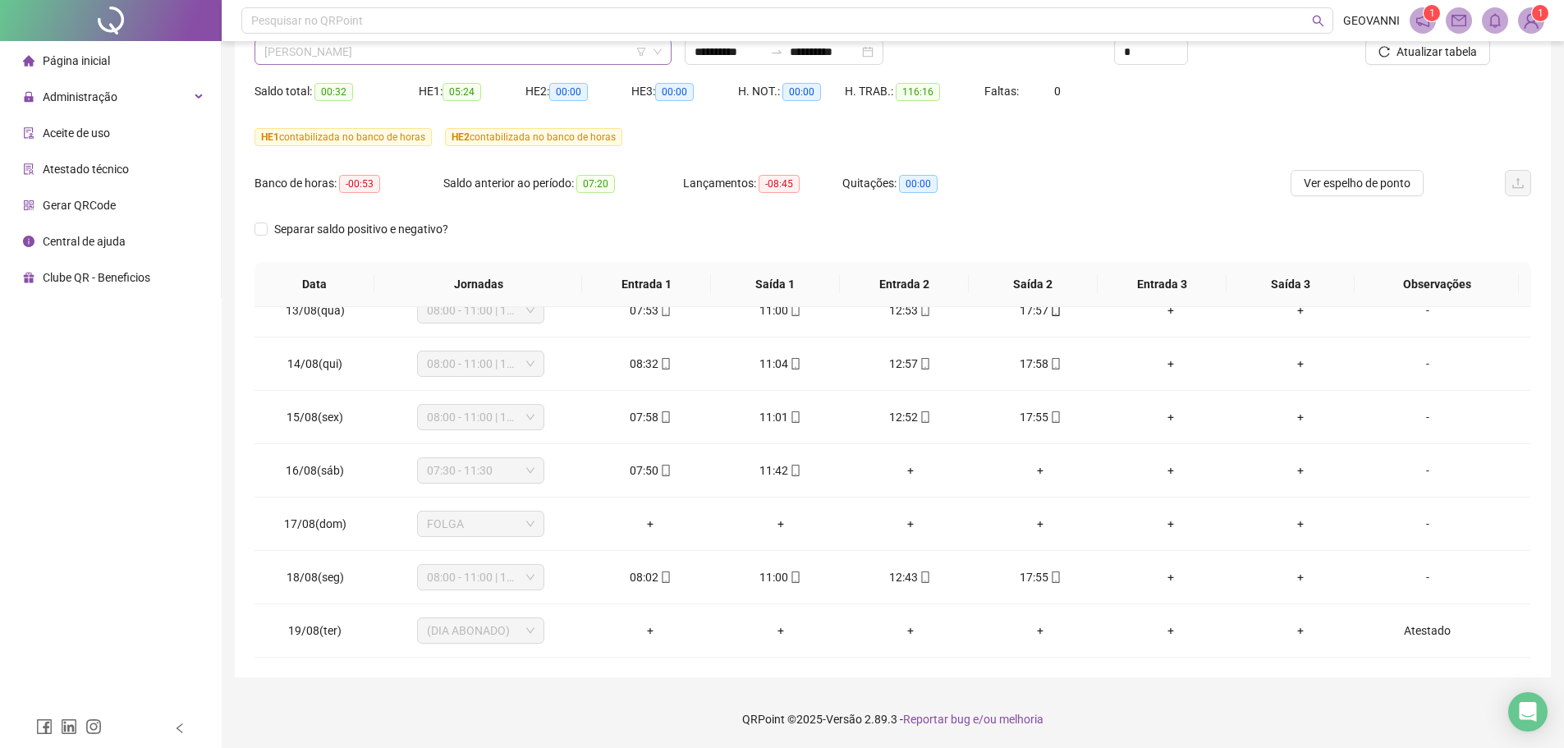
click at [471, 57] on span "[PERSON_NAME]" at bounding box center [462, 51] width 397 height 25
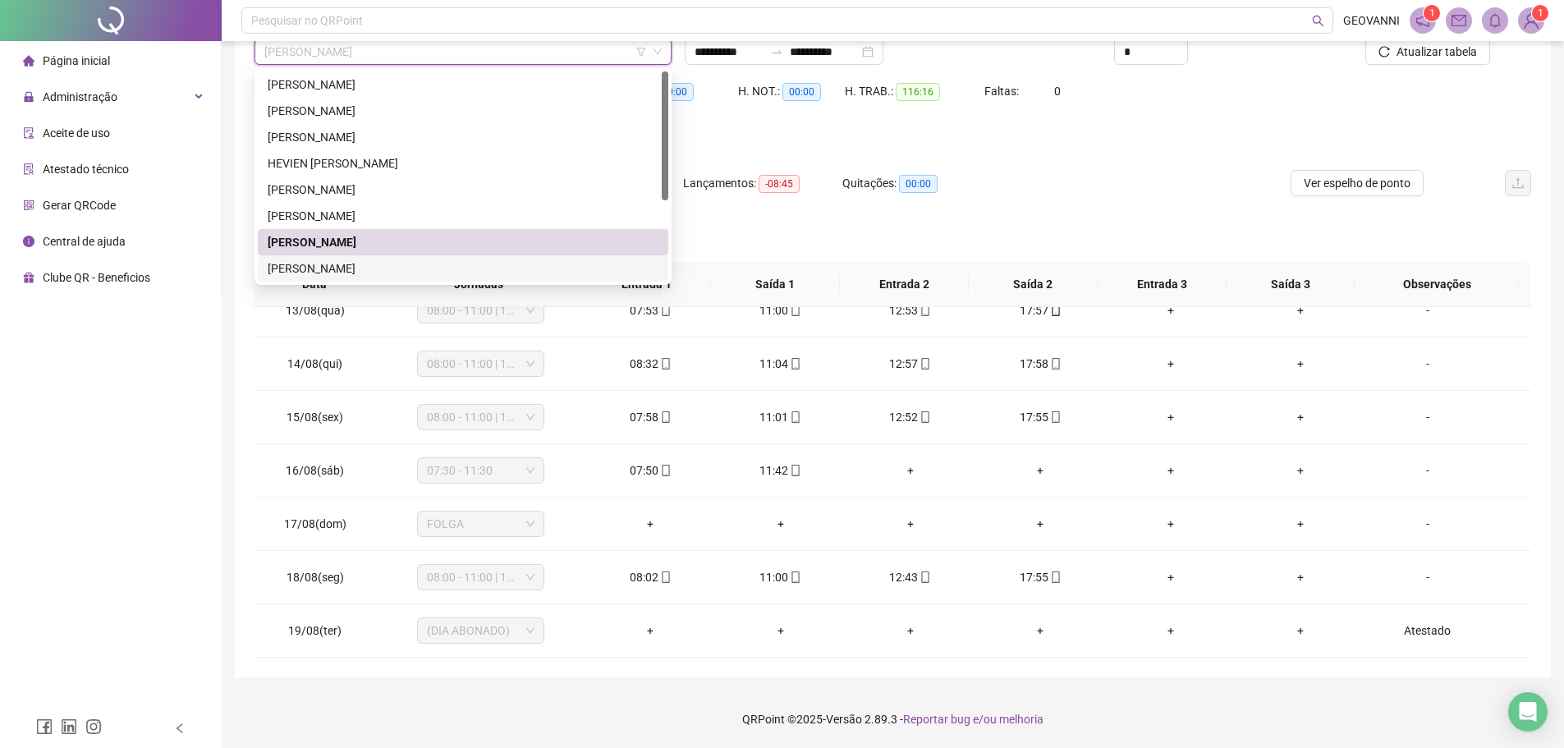
click at [356, 268] on div "[PERSON_NAME]" at bounding box center [463, 268] width 391 height 18
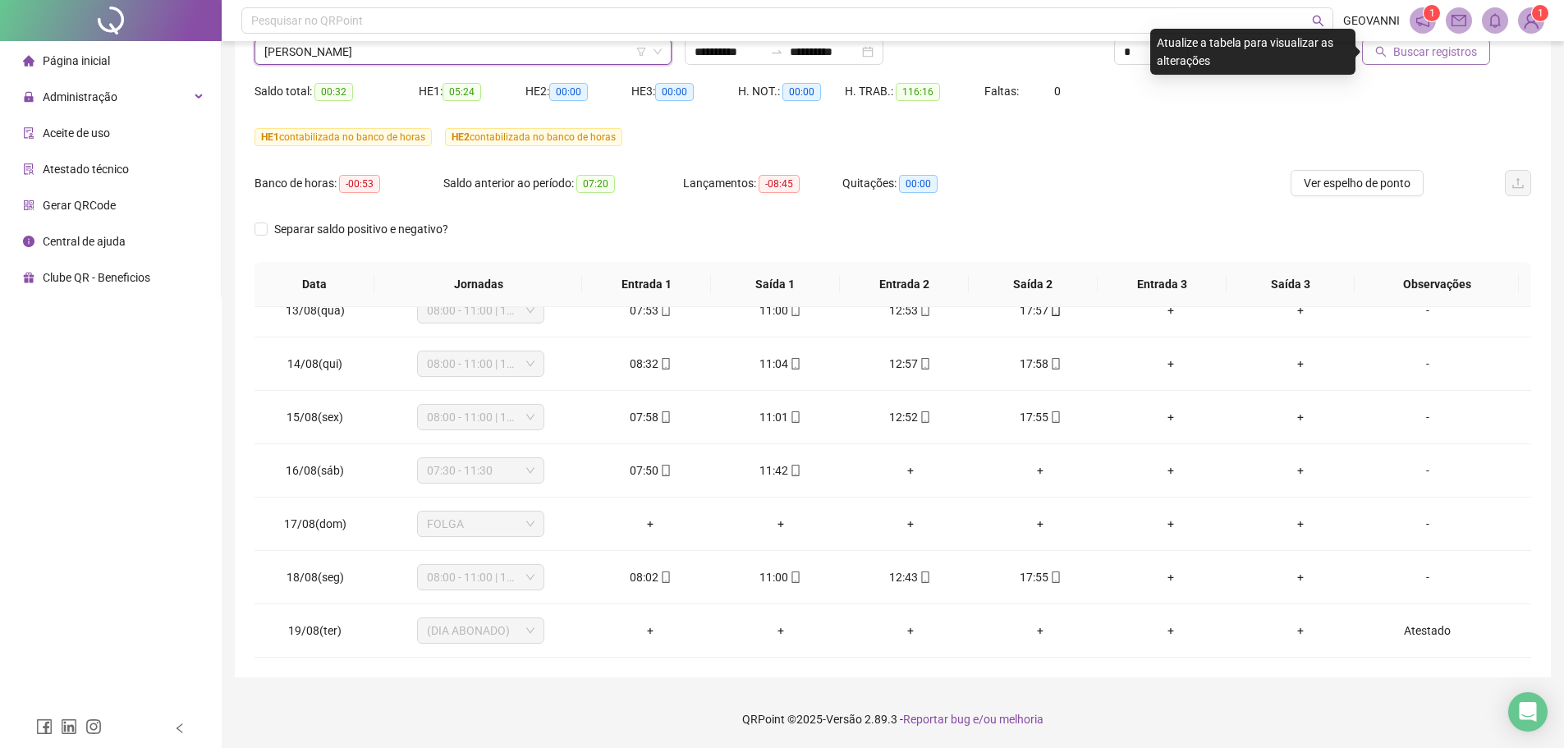
click at [1392, 62] on button "Buscar registros" at bounding box center [1426, 52] width 128 height 26
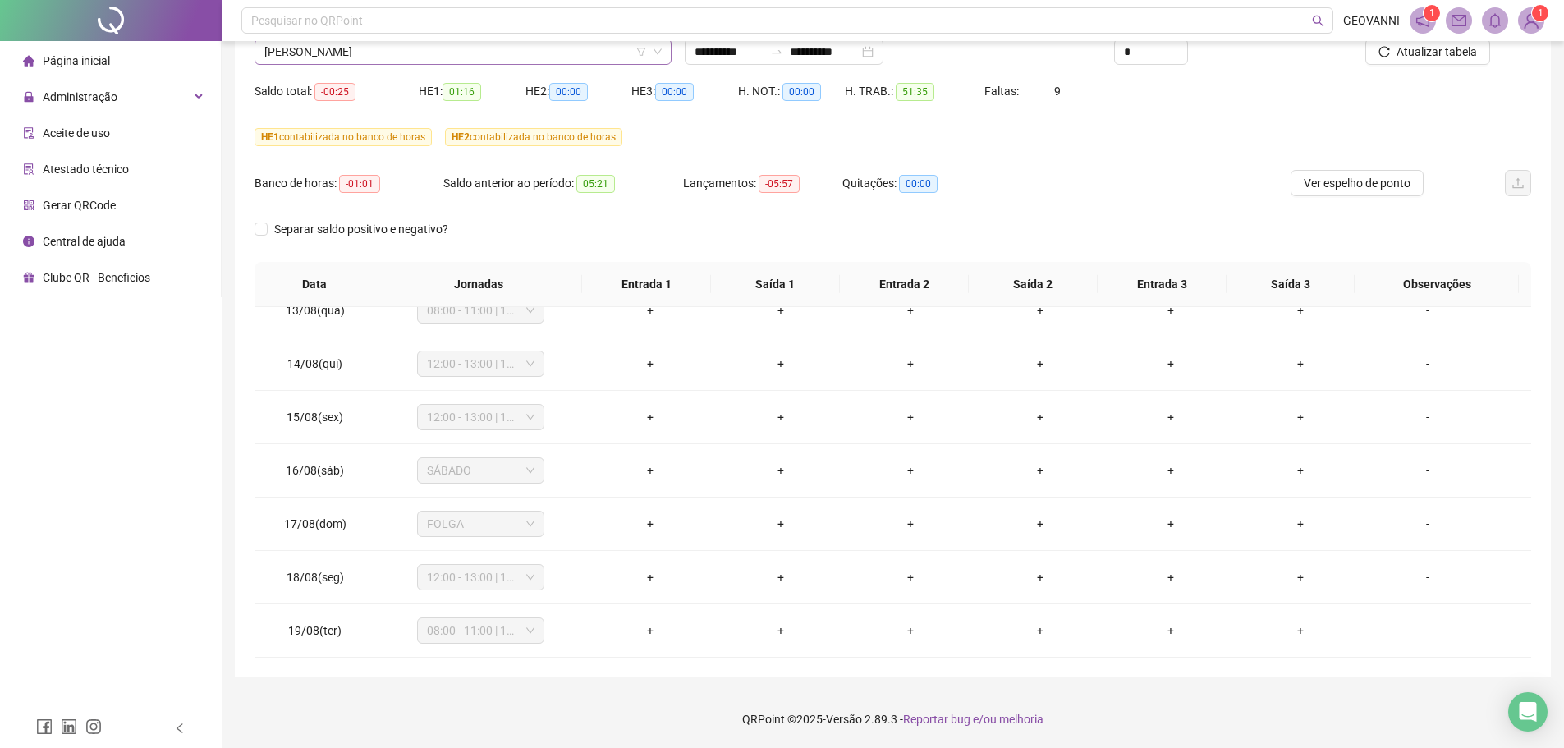
click at [463, 60] on span "[PERSON_NAME]" at bounding box center [462, 51] width 397 height 25
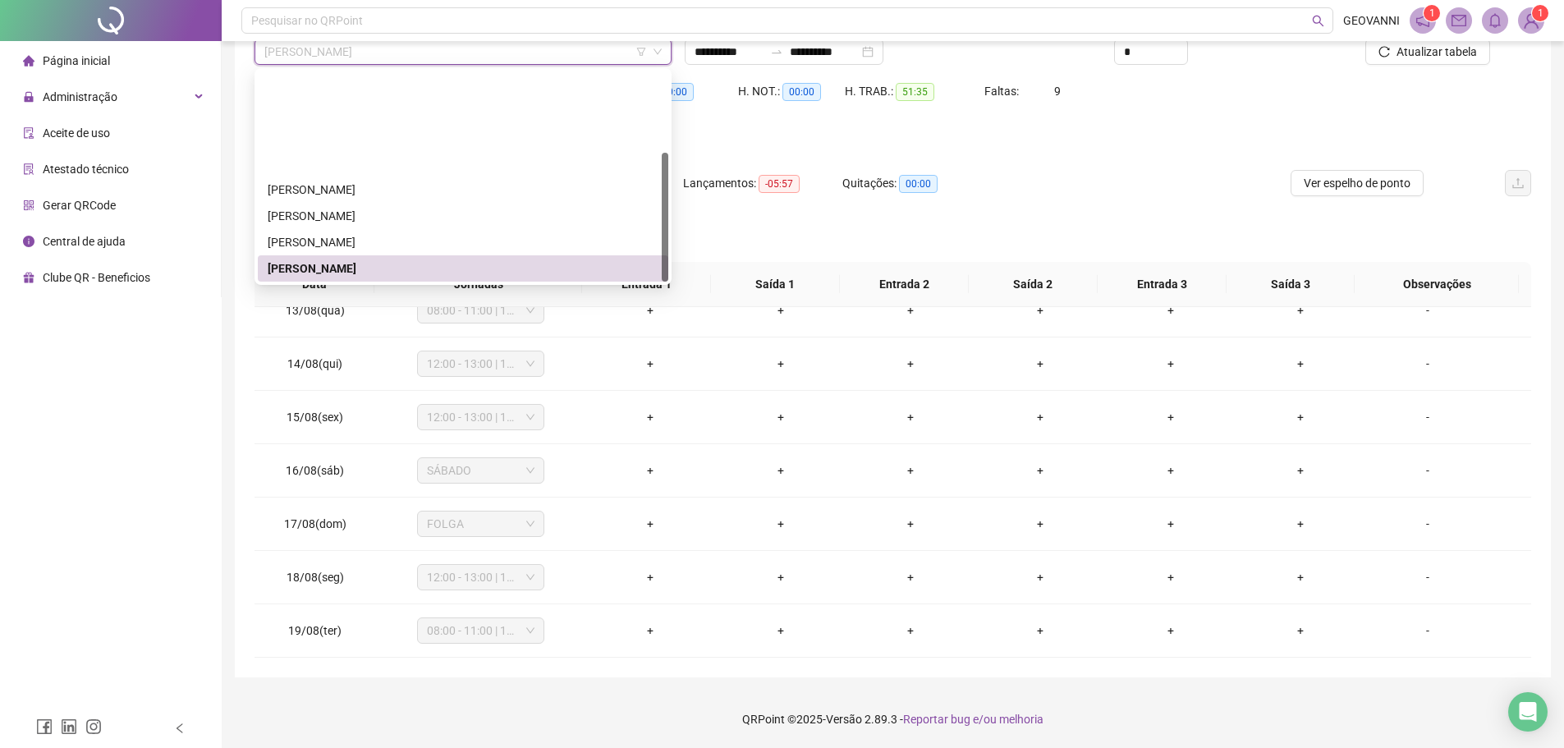
scroll to position [131, 0]
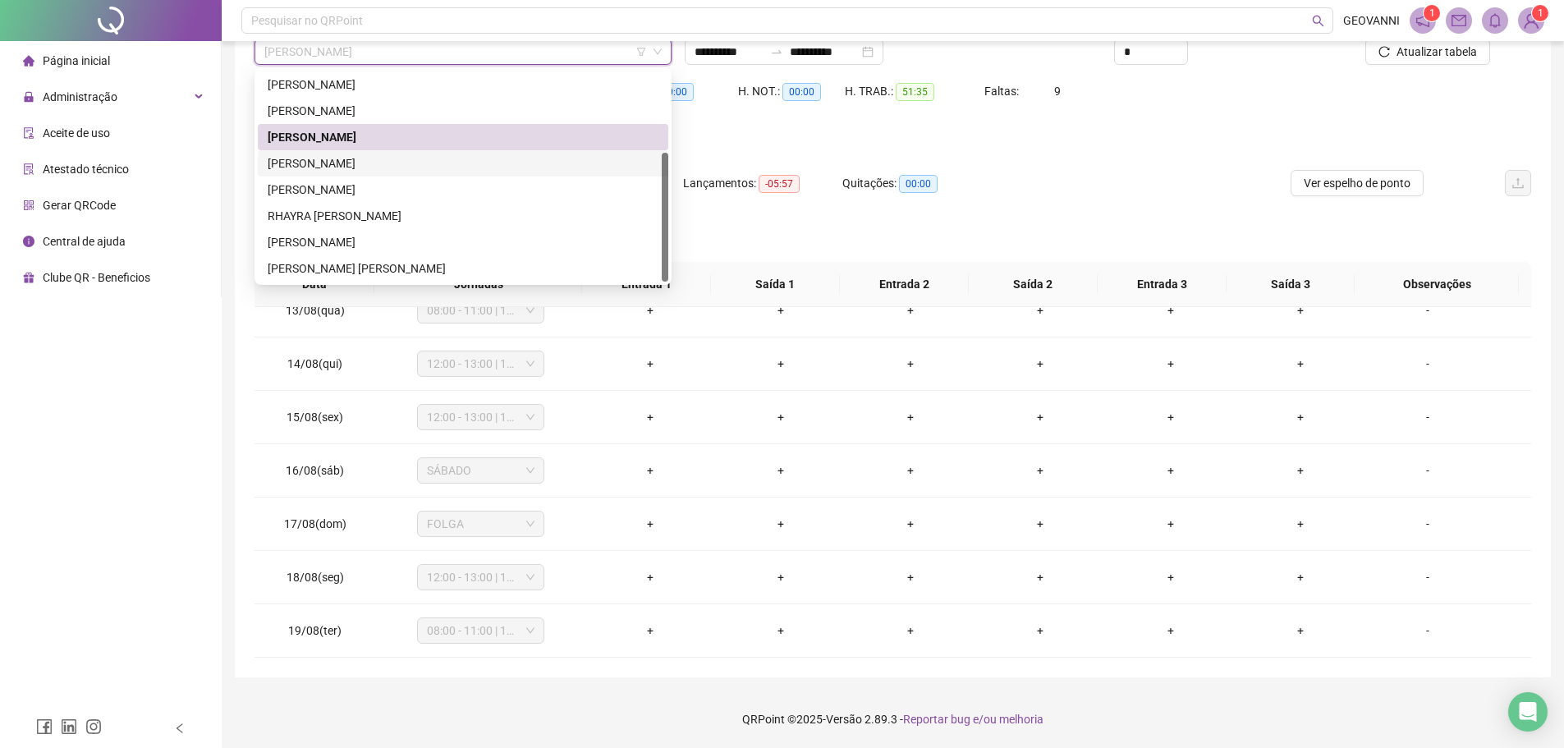
click at [372, 158] on div "[PERSON_NAME]" at bounding box center [463, 163] width 391 height 18
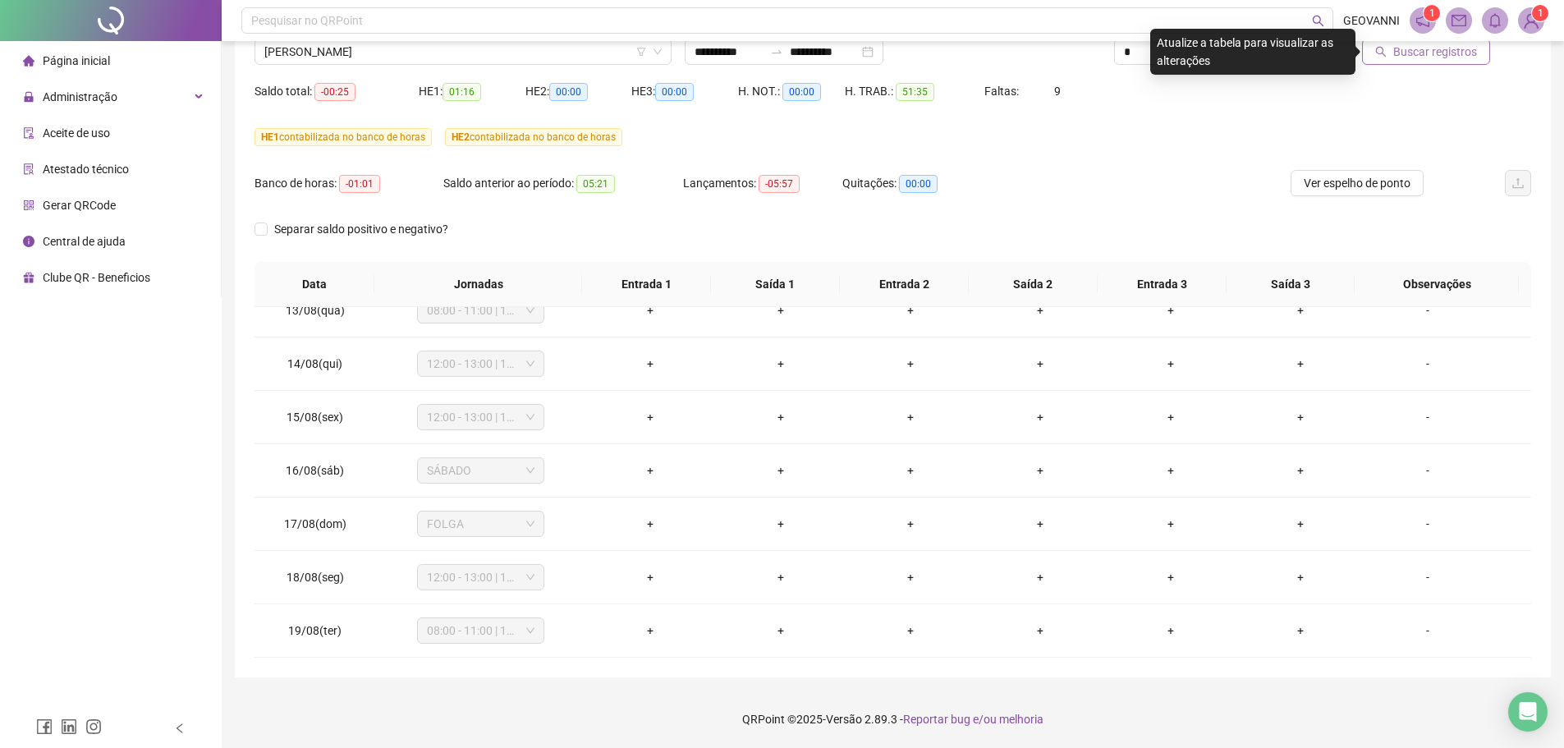
click at [1399, 52] on span "Buscar registros" at bounding box center [1435, 52] width 84 height 18
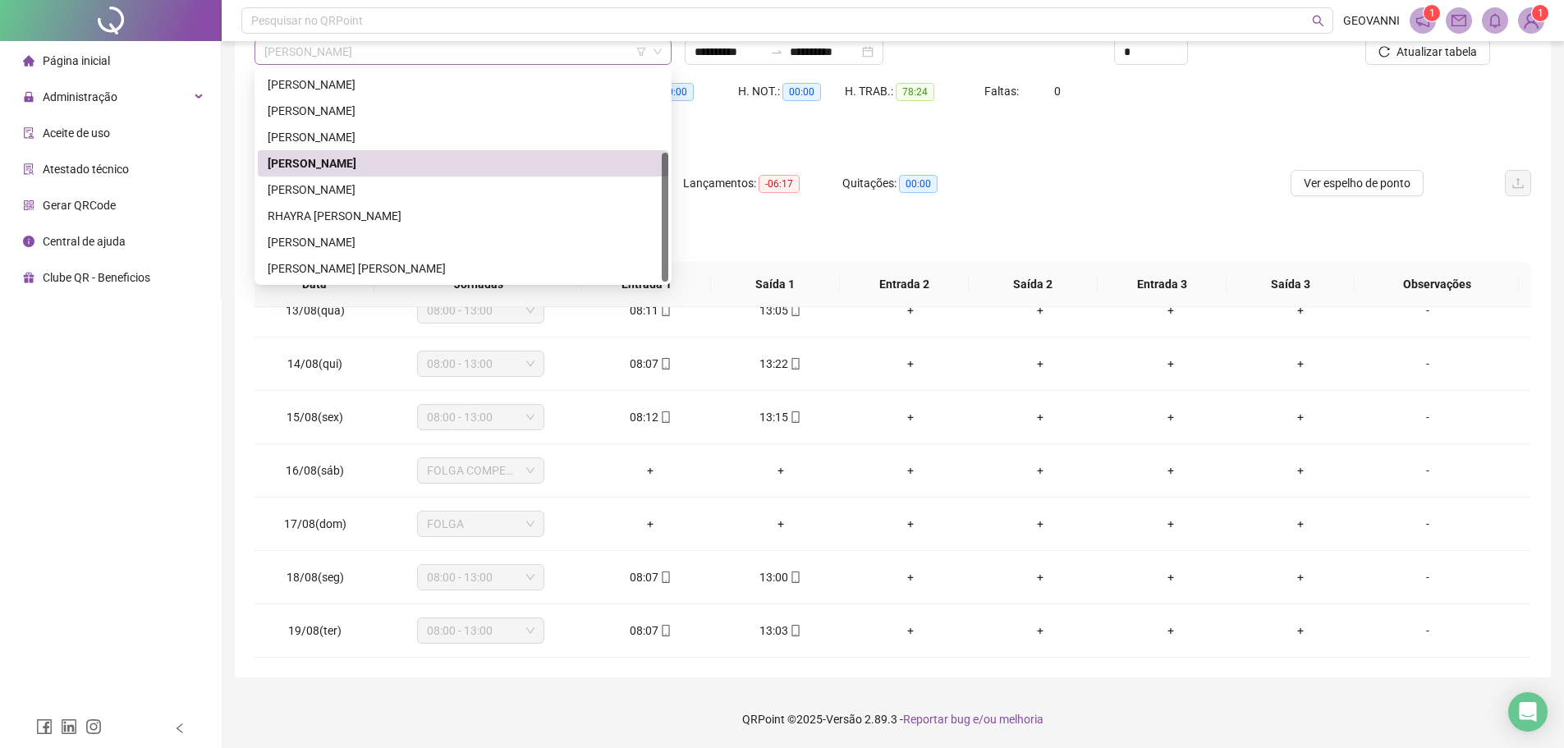
click at [449, 53] on span "[PERSON_NAME]" at bounding box center [462, 51] width 397 height 25
click at [377, 188] on div "[PERSON_NAME]" at bounding box center [463, 190] width 391 height 18
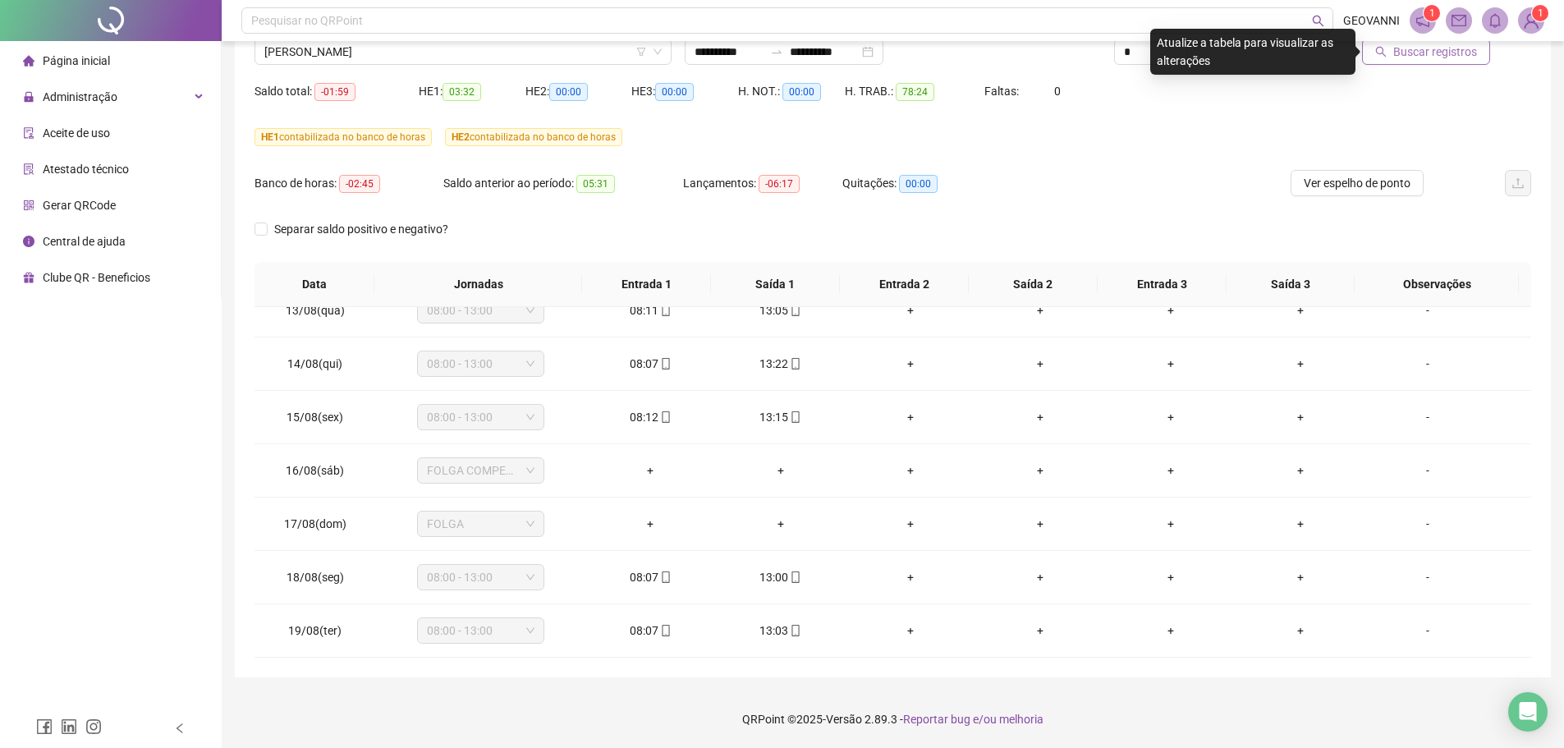
click at [1398, 54] on span "Buscar registros" at bounding box center [1435, 52] width 84 height 18
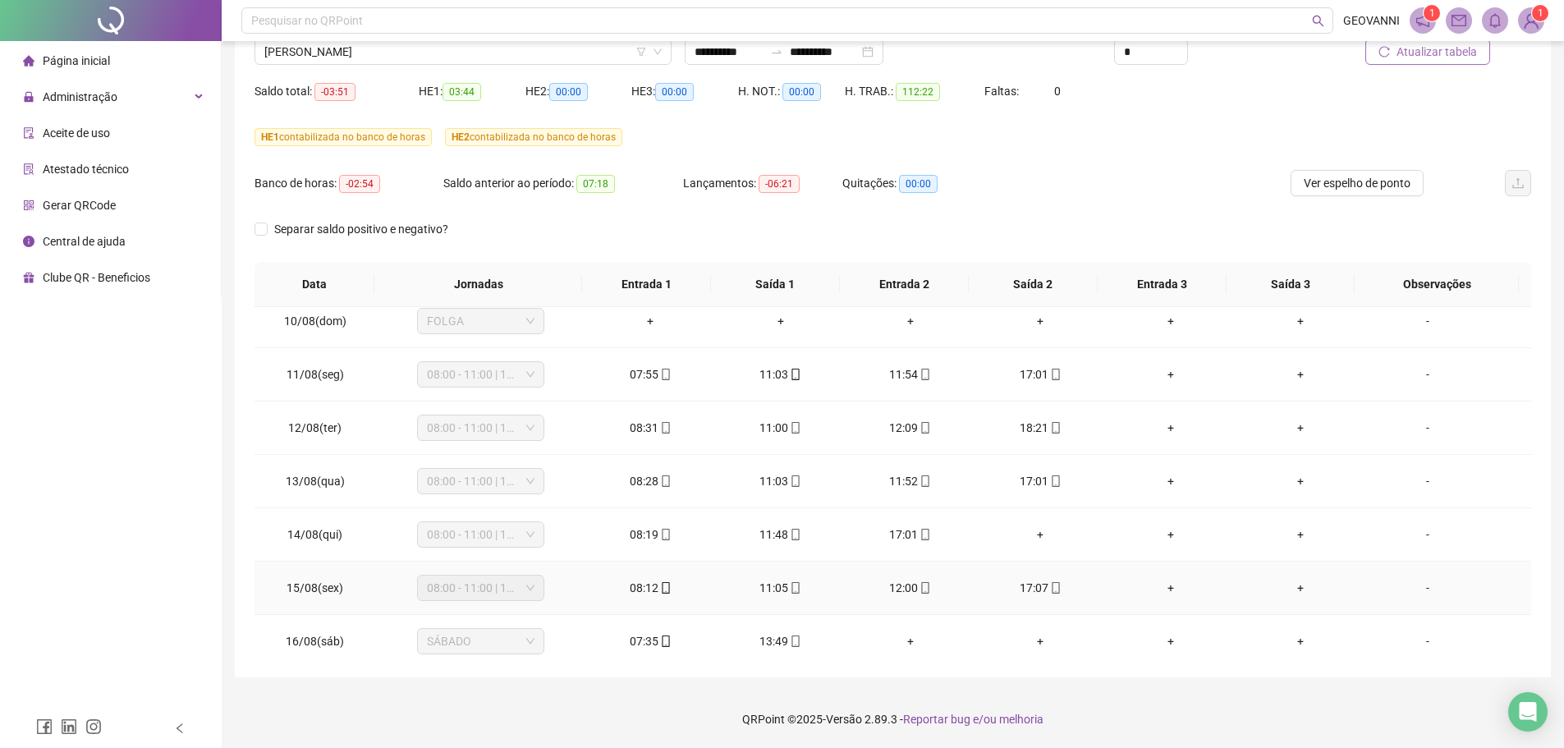
scroll to position [663, 0]
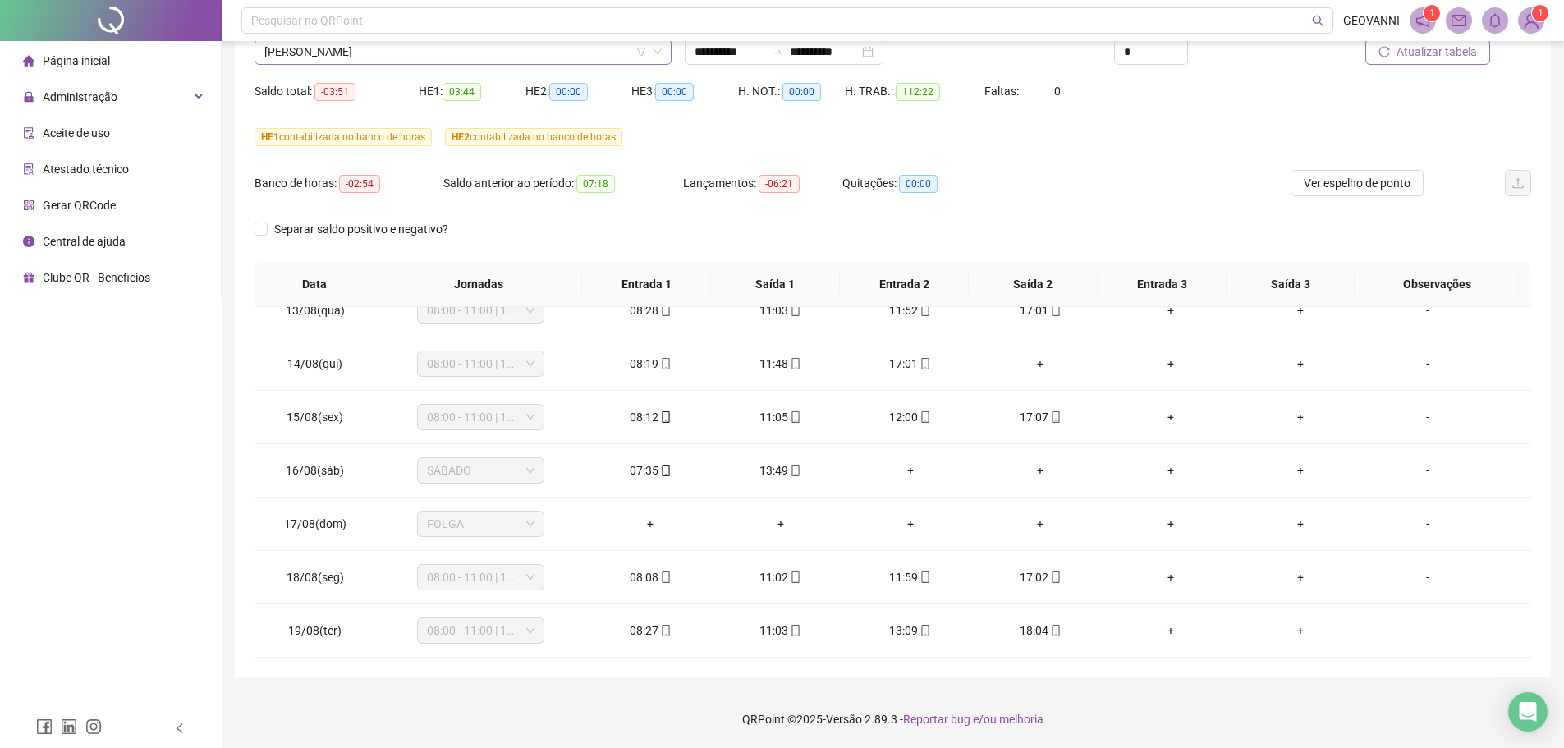
click at [511, 53] on span "[PERSON_NAME]" at bounding box center [462, 51] width 397 height 25
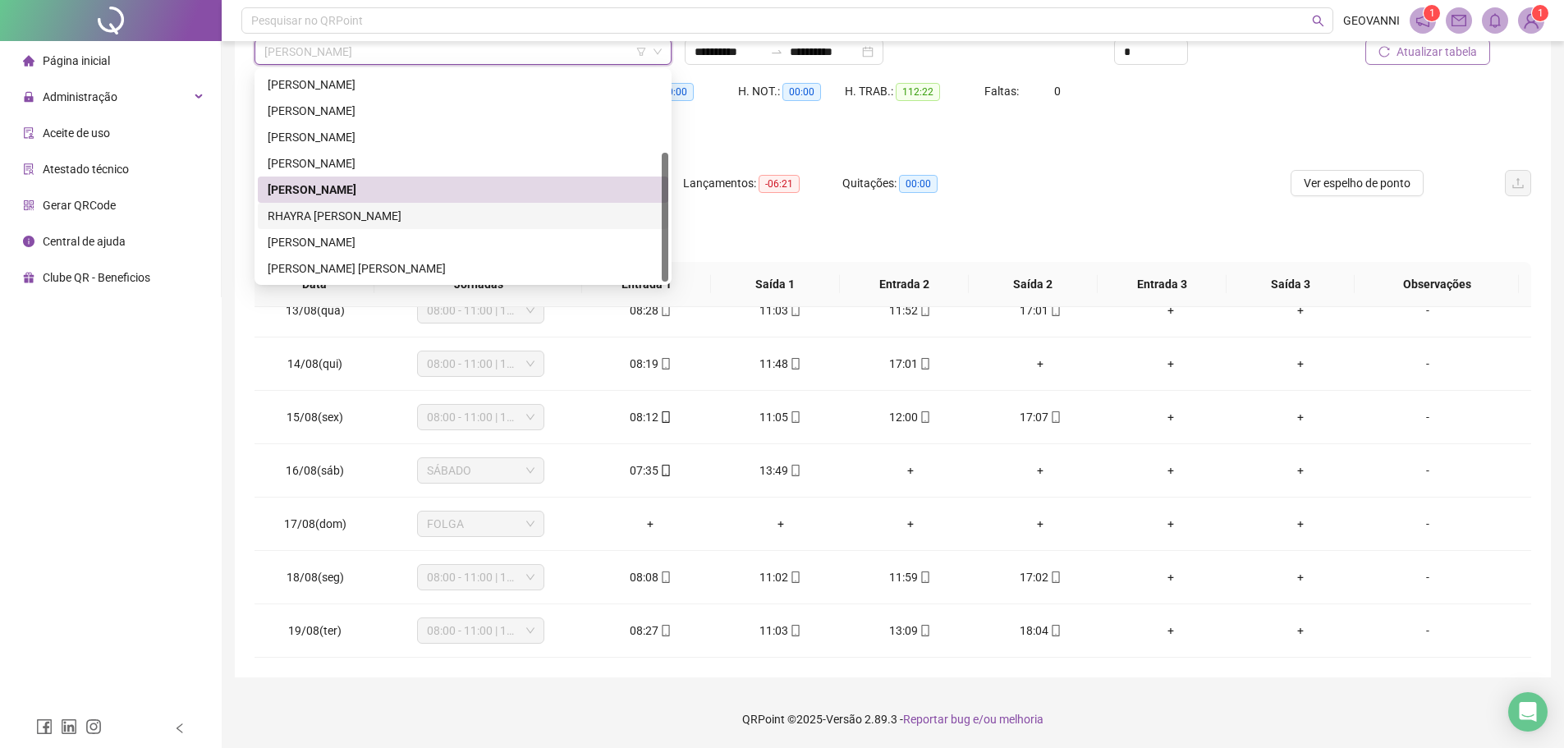
click at [363, 221] on div "RHAYRA [PERSON_NAME]" at bounding box center [463, 216] width 391 height 18
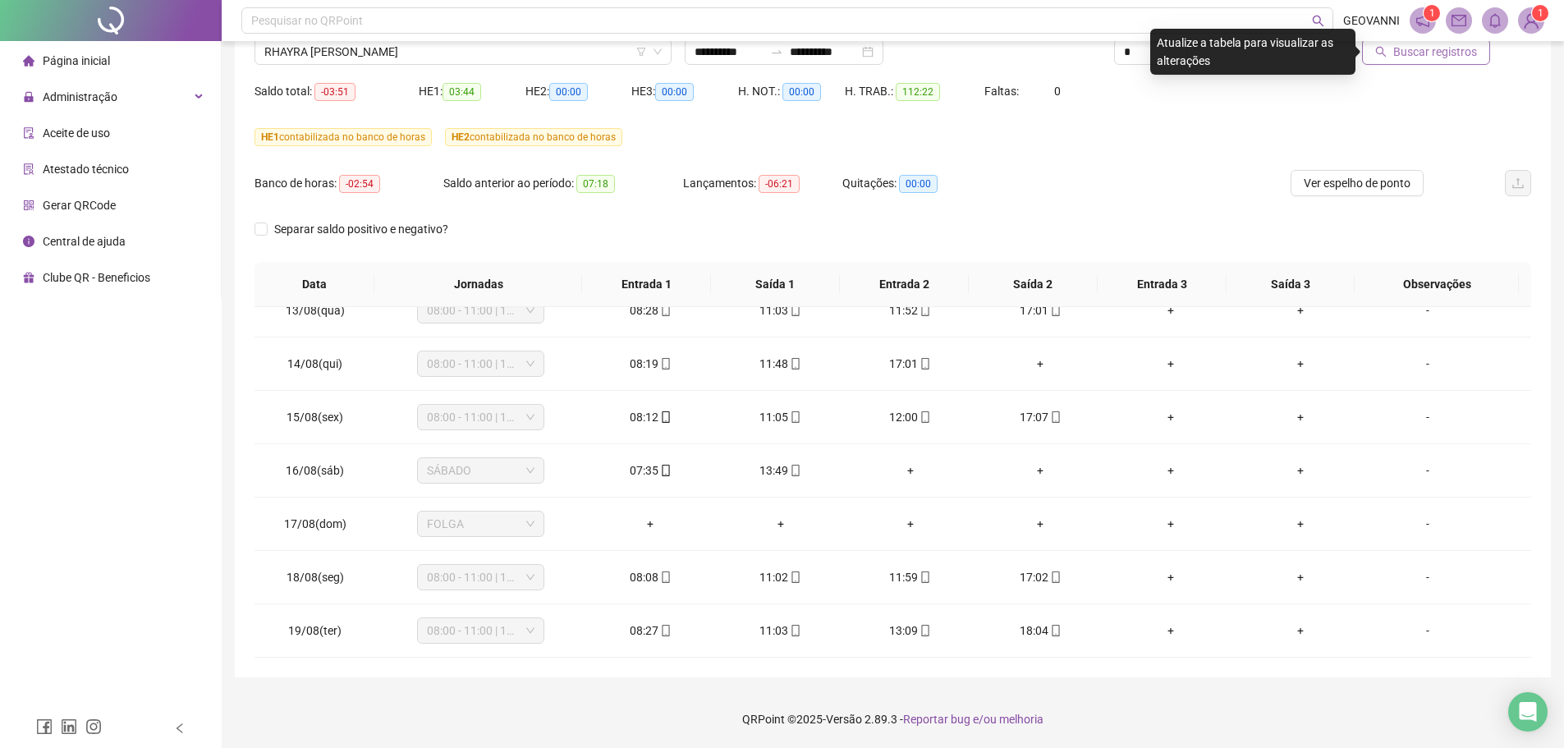
click at [1398, 57] on span "Buscar registros" at bounding box center [1435, 52] width 84 height 18
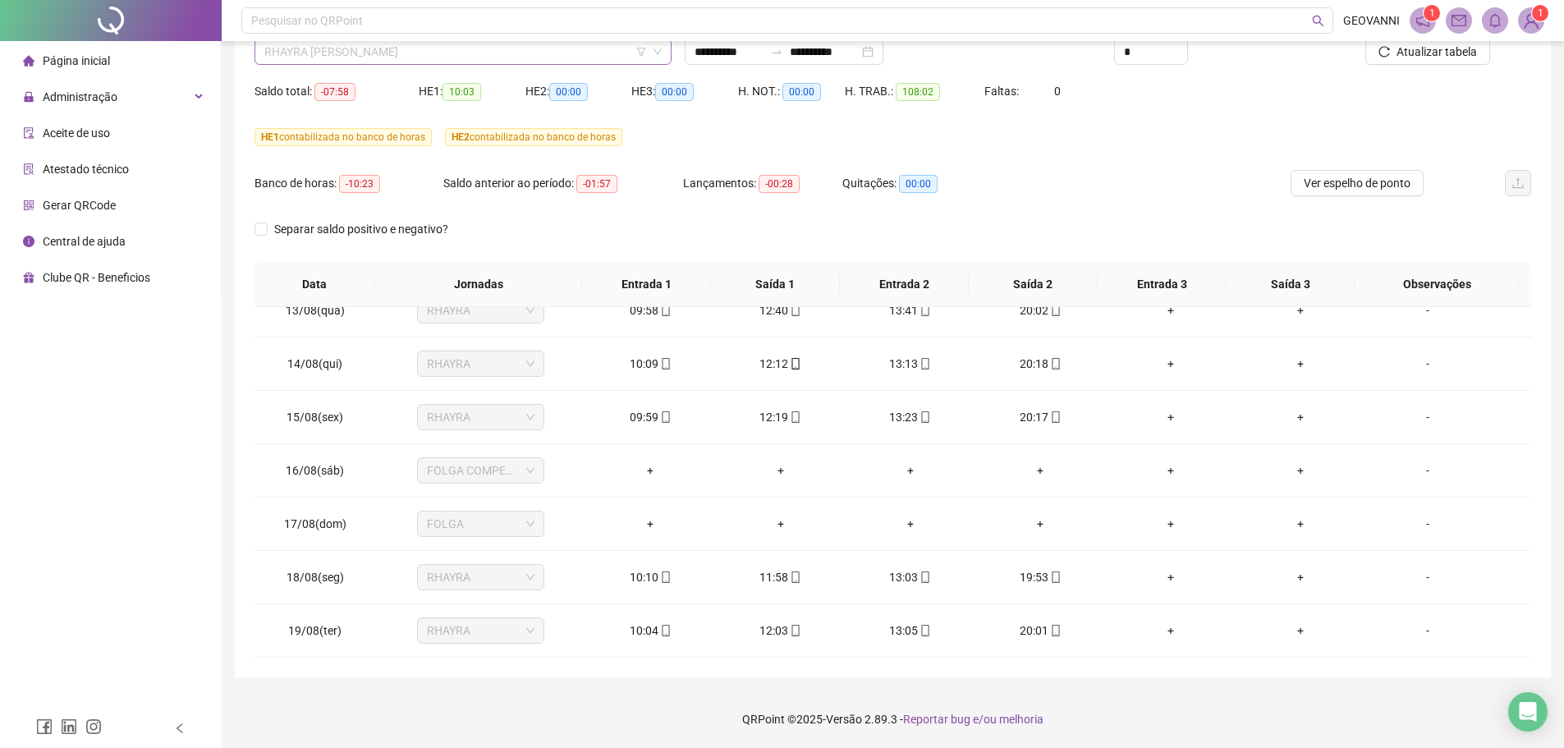
click at [482, 51] on span "RHAYRA [PERSON_NAME]" at bounding box center [462, 51] width 397 height 25
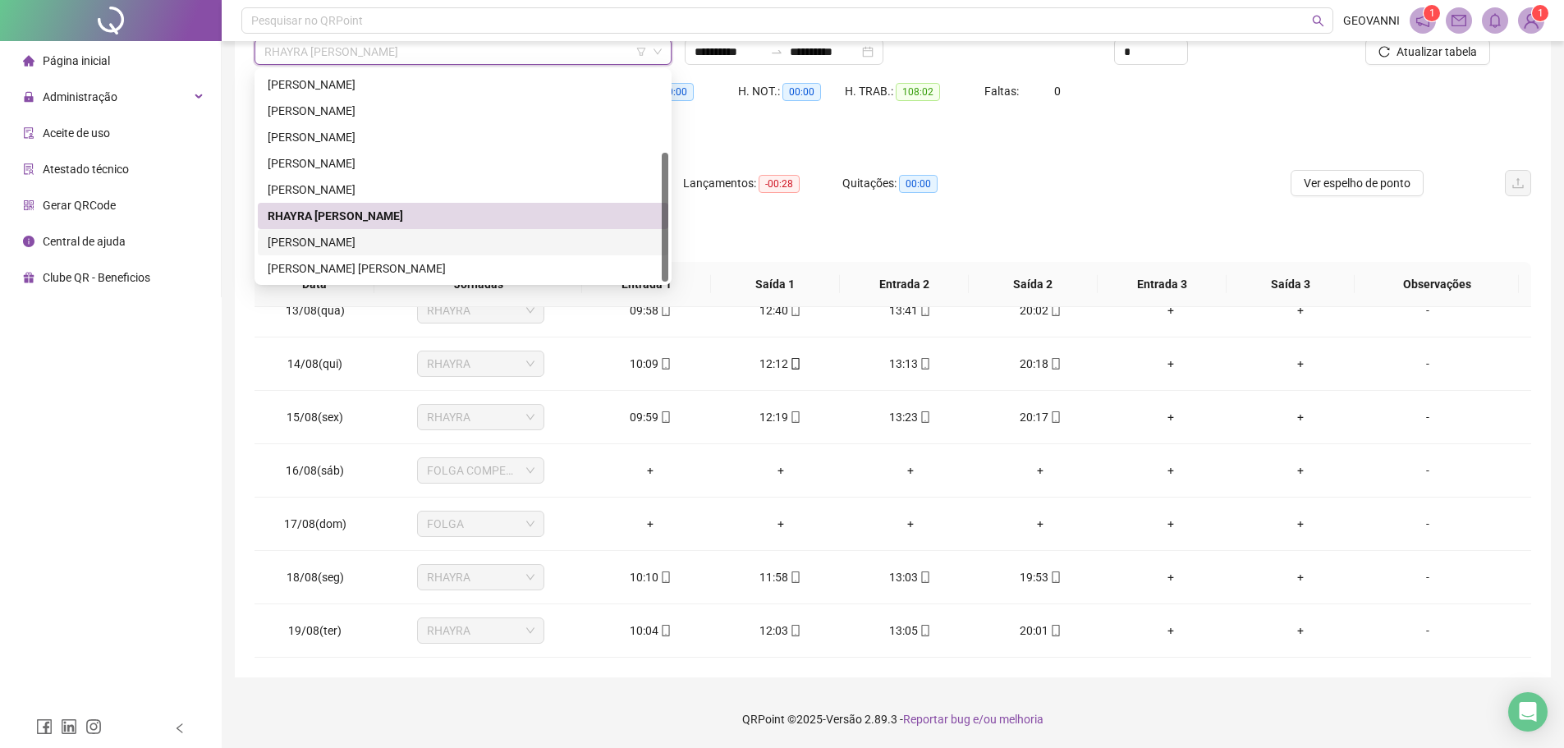
click at [374, 249] on div "[PERSON_NAME]" at bounding box center [463, 242] width 391 height 18
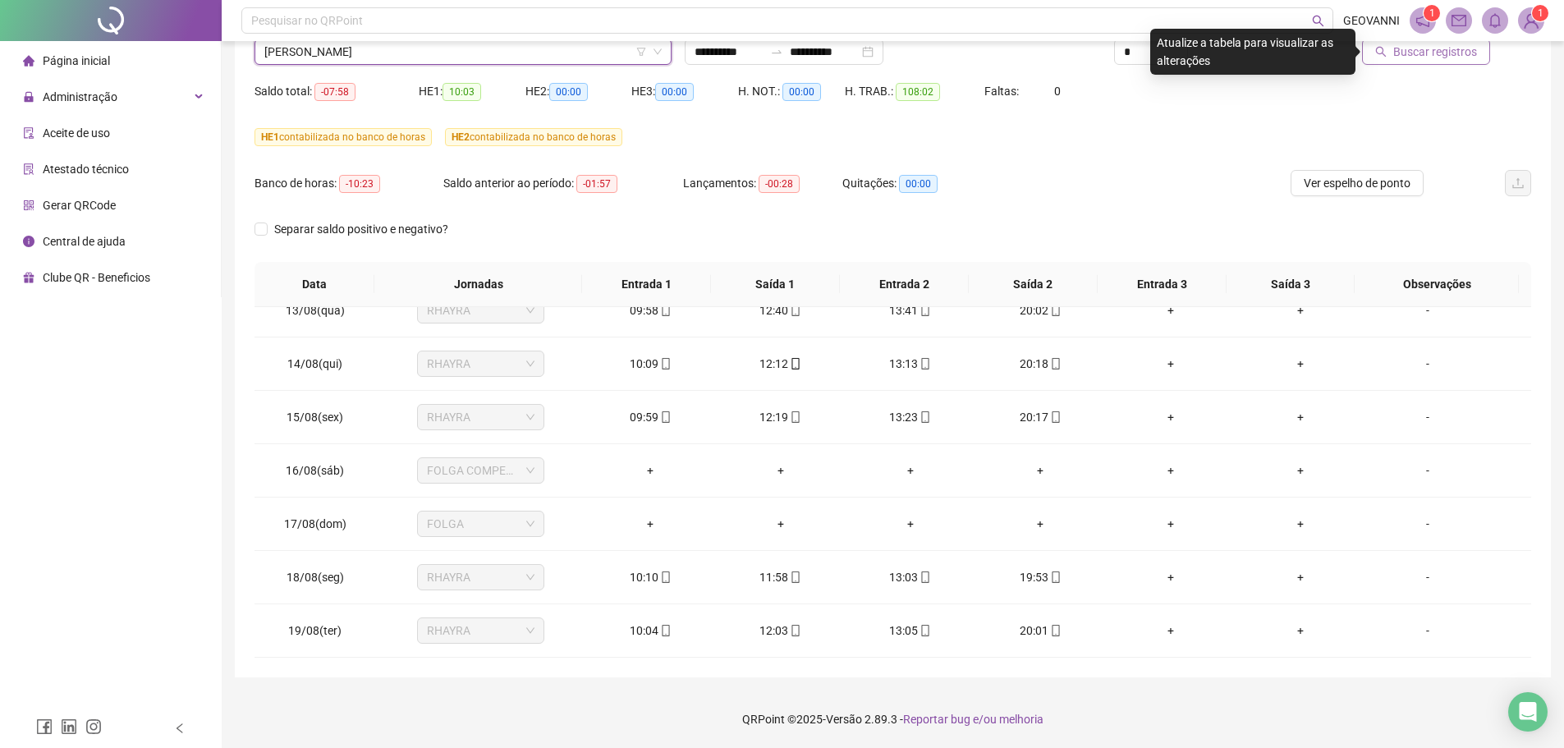
click at [1439, 60] on span "Buscar registros" at bounding box center [1435, 52] width 84 height 18
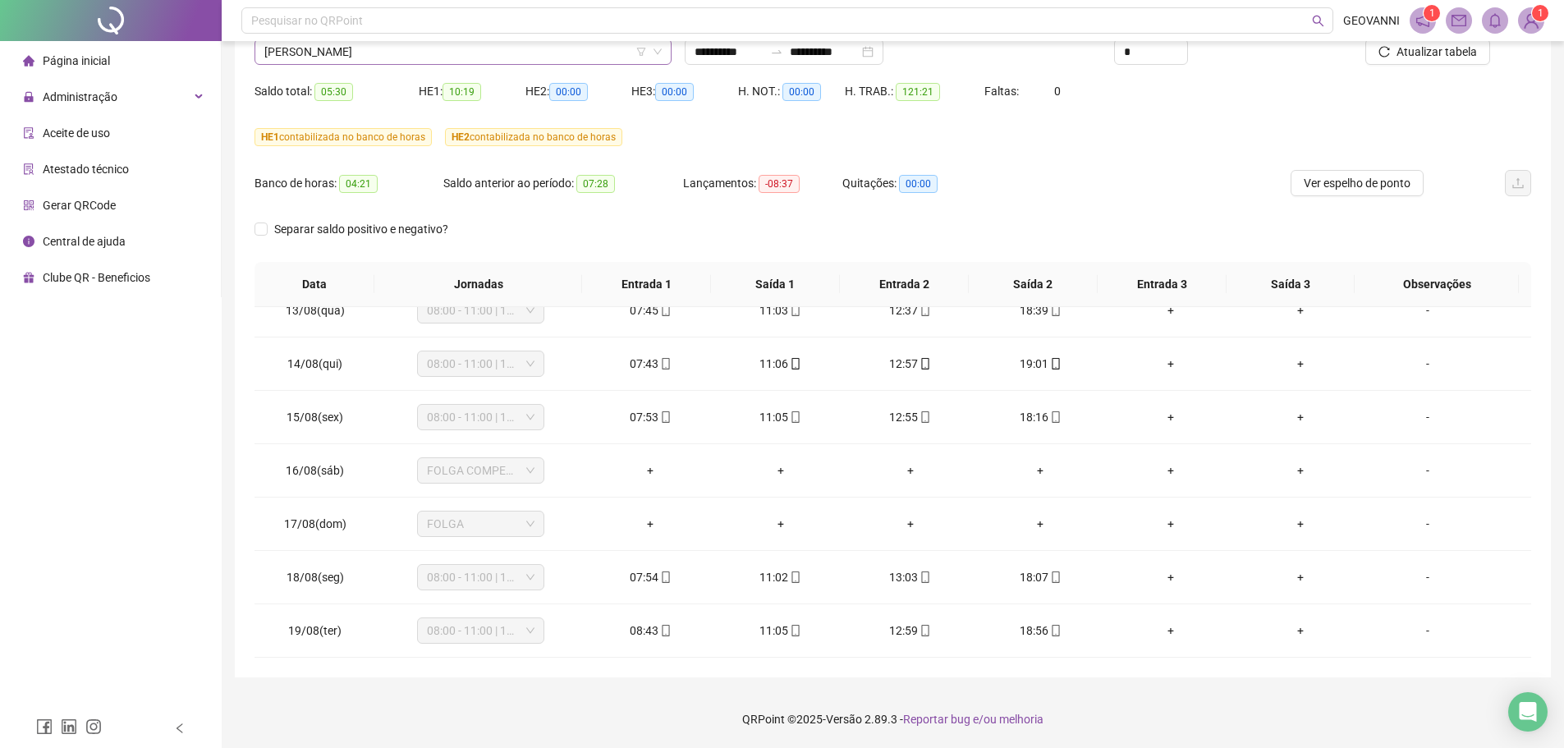
click at [479, 45] on span "[PERSON_NAME]" at bounding box center [462, 51] width 397 height 25
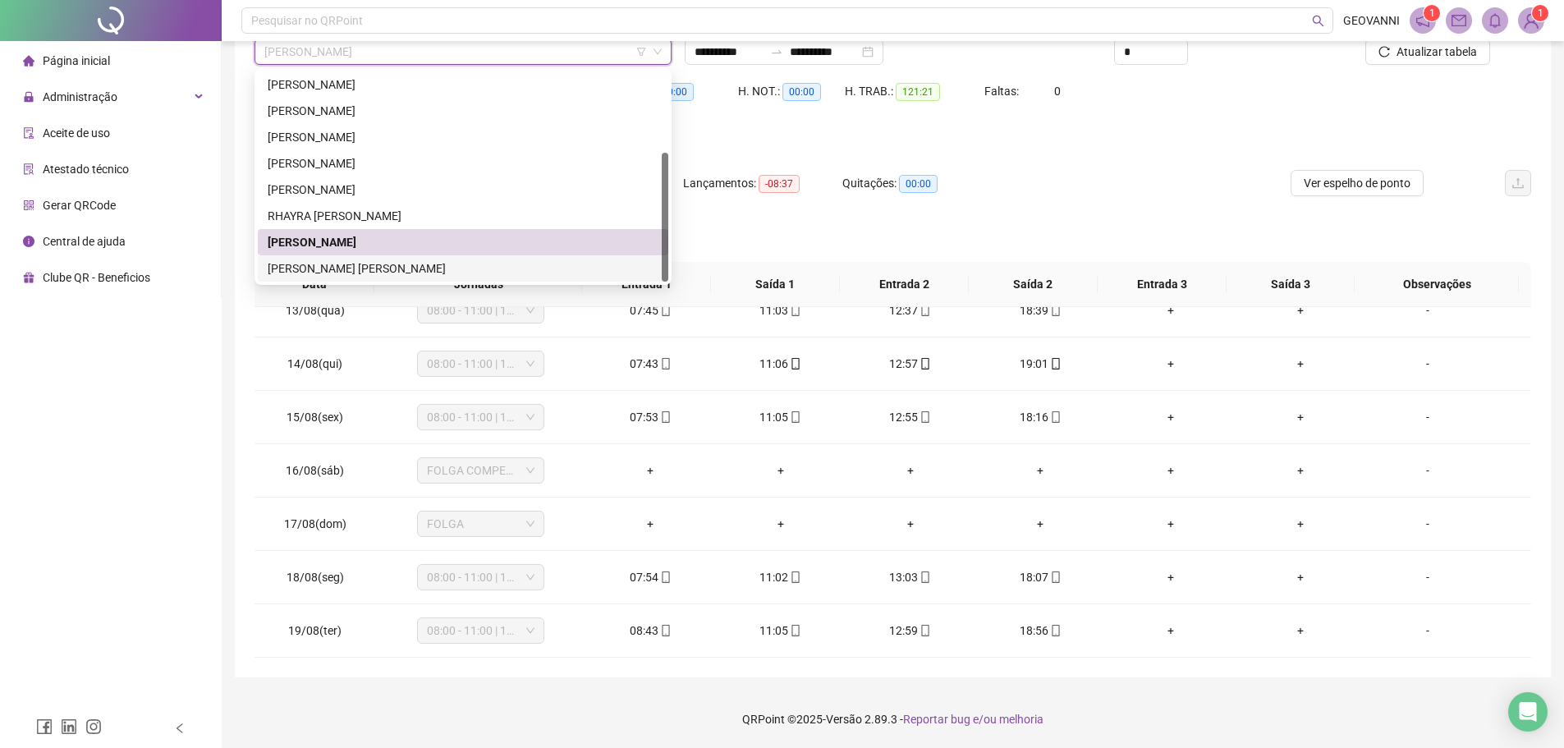
click at [371, 268] on div "[PERSON_NAME] [PERSON_NAME]" at bounding box center [463, 268] width 391 height 18
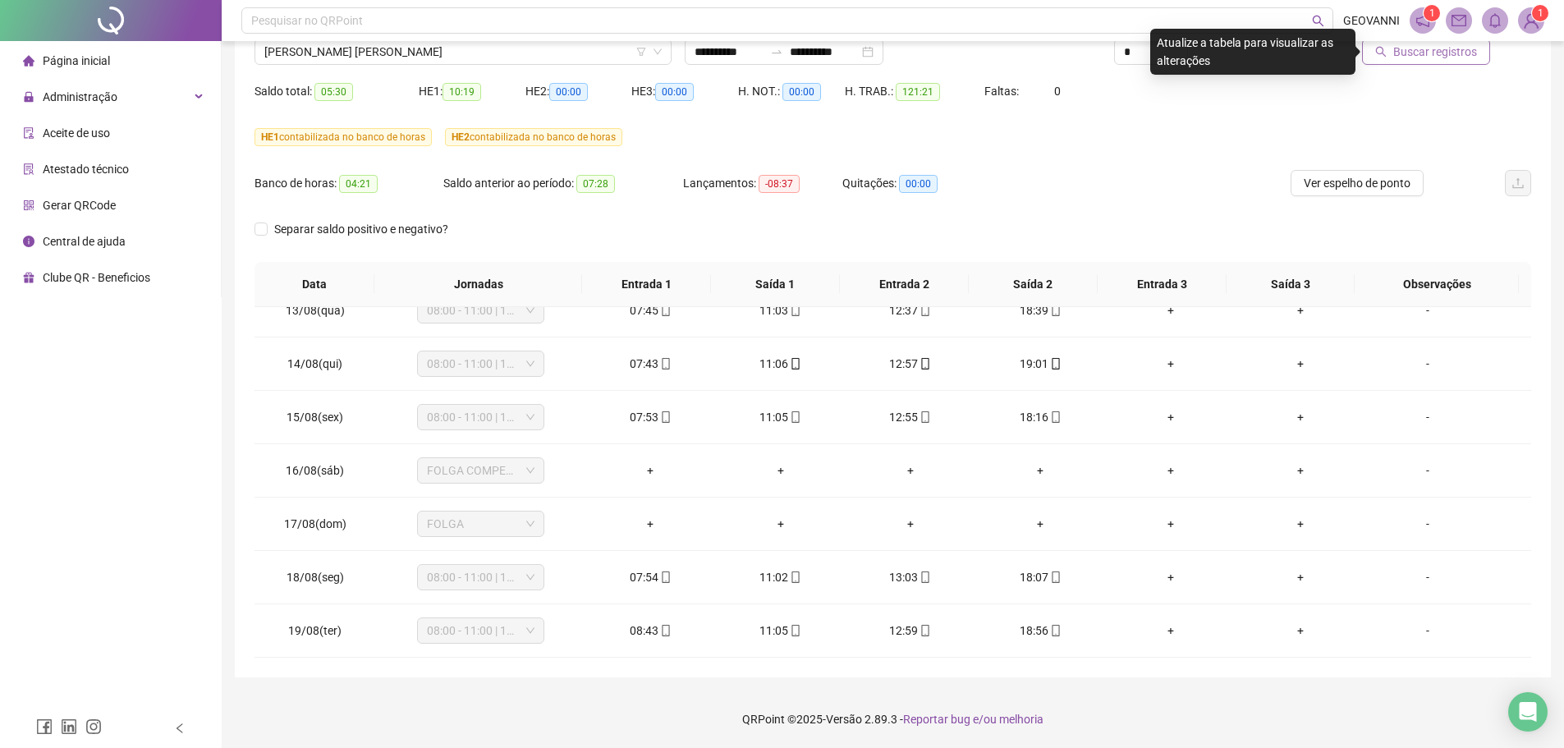
click at [1429, 58] on span "Buscar registros" at bounding box center [1435, 52] width 84 height 18
